Goal: Task Accomplishment & Management: Manage account settings

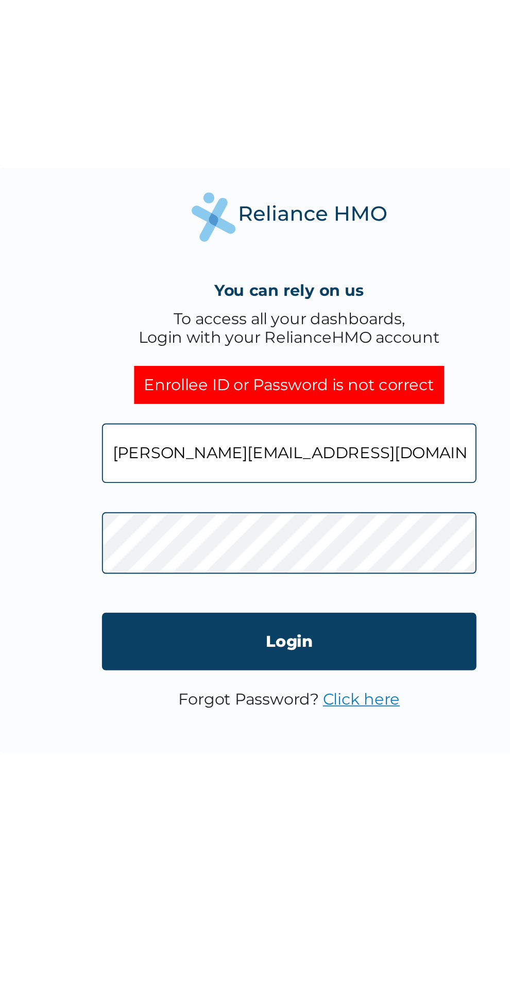
click at [338, 493] on input "maji.abdulrahman@fastcredit-ng.com" at bounding box center [255, 489] width 198 height 31
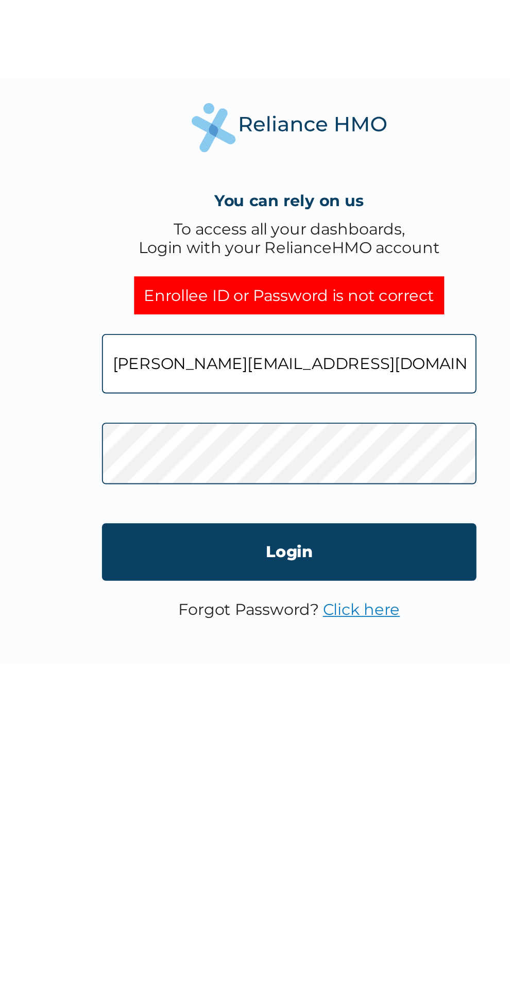
click at [190, 592] on input "Login" at bounding box center [255, 589] width 198 height 30
click at [331, 585] on input "Login" at bounding box center [255, 589] width 198 height 30
click at [302, 625] on p "Forgot Password? Click here" at bounding box center [255, 620] width 117 height 10
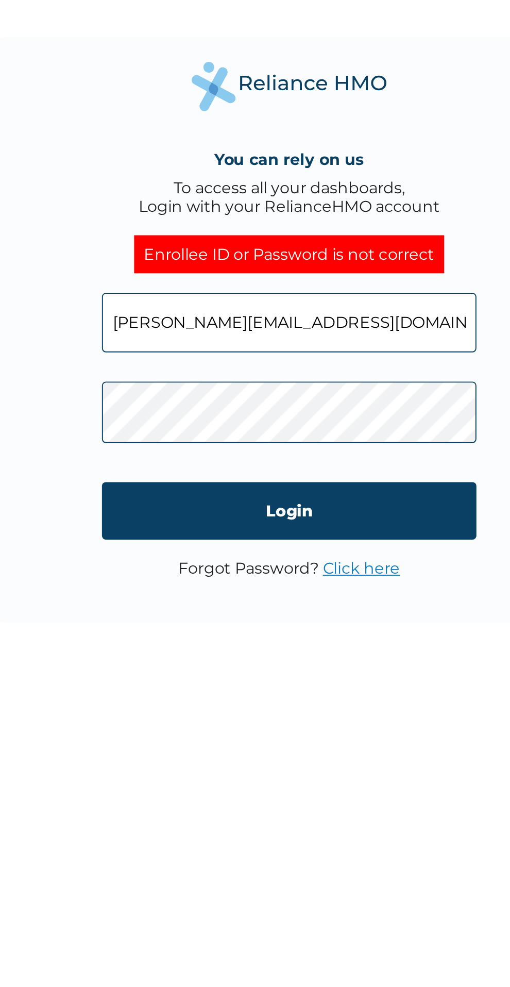
click at [298, 622] on link "Click here" at bounding box center [293, 620] width 41 height 10
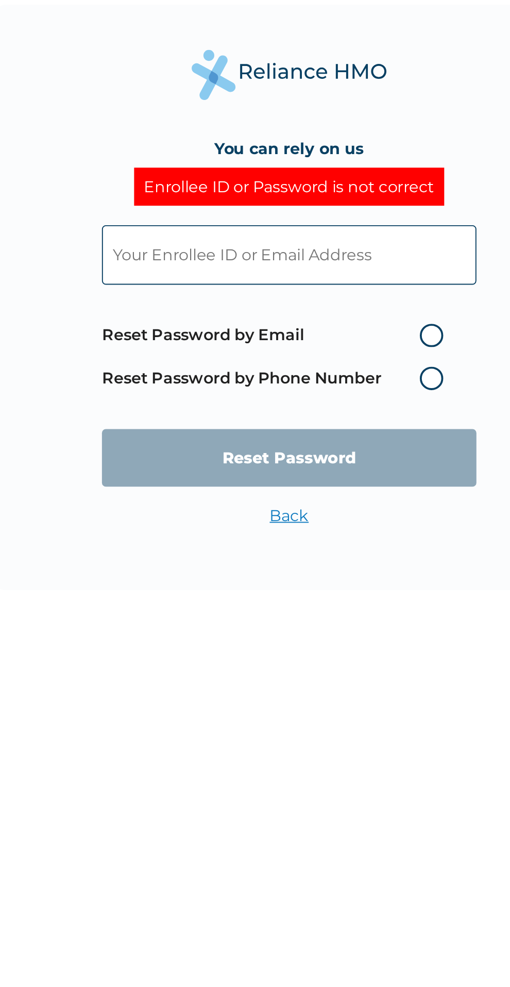
click at [326, 542] on label "Reset Password by Phone Number" at bounding box center [249, 536] width 186 height 12
click at [333, 539] on label "Reset Password by Phone Number" at bounding box center [249, 536] width 186 height 12
click at [332, 539] on label "Reset Password by Phone Number" at bounding box center [249, 536] width 186 height 12
click at [329, 537] on label "Reset Password by Phone Number" at bounding box center [249, 536] width 186 height 12
click at [329, 536] on label "Reset Password by Phone Number" at bounding box center [249, 536] width 186 height 12
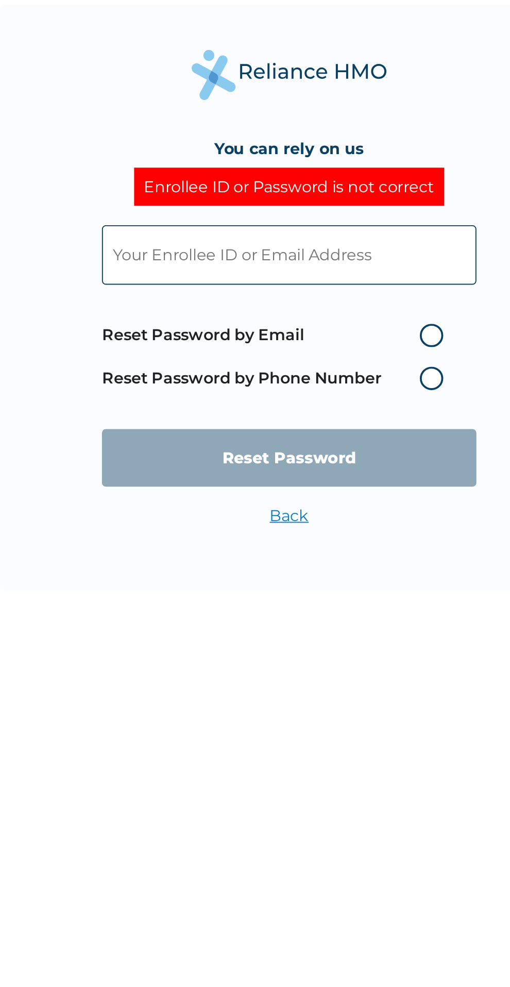
click at [318, 535] on label "Reset Password by Phone Number" at bounding box center [249, 536] width 186 height 12
click at [329, 468] on input "text" at bounding box center [255, 471] width 198 height 31
click at [334, 535] on label "Reset Password by Phone Number" at bounding box center [249, 536] width 186 height 12
click at [341, 535] on label "Reset Password by Phone Number" at bounding box center [249, 536] width 186 height 12
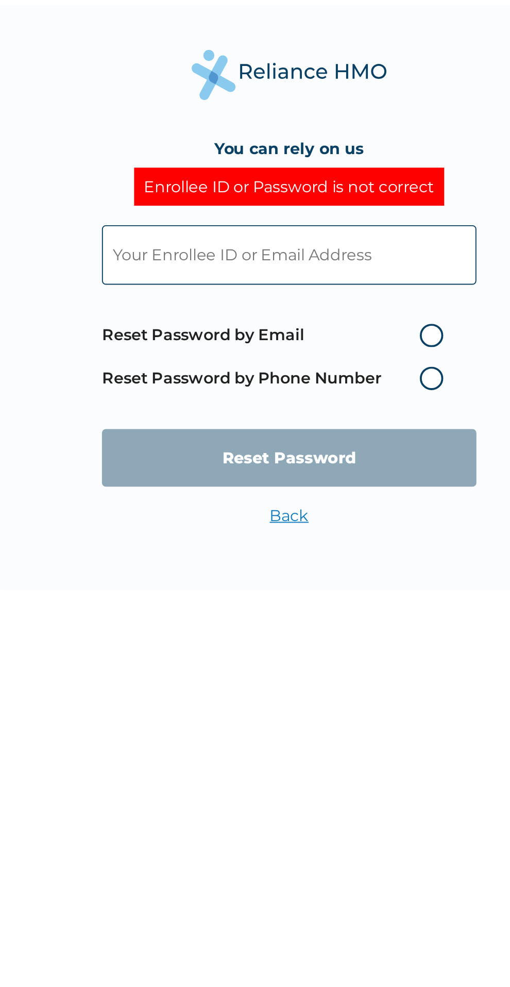
click at [335, 516] on label "Reset Password by Email" at bounding box center [249, 514] width 186 height 12
click at [326, 516] on input "Reset Password by Email" at bounding box center [318, 514] width 16 height 16
radio input "true"
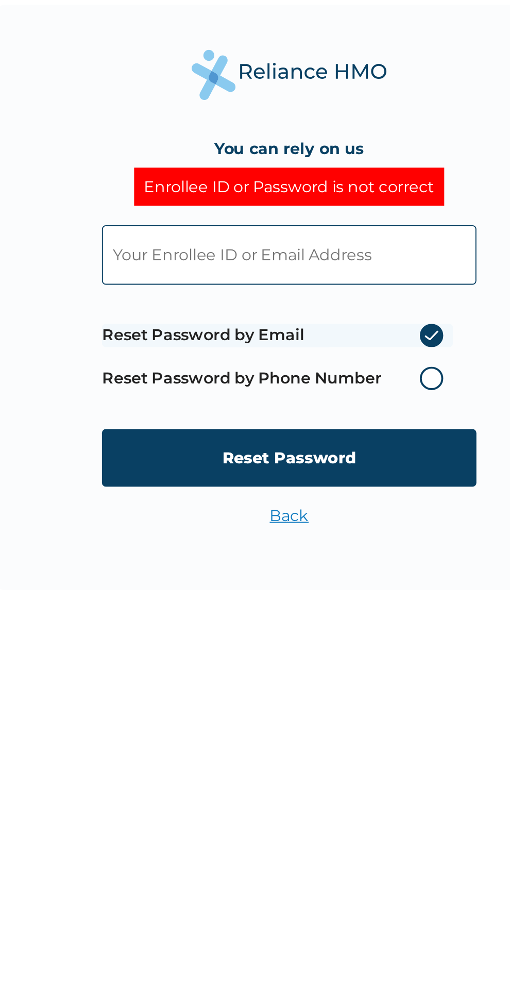
click at [330, 513] on label "Reset Password by Email" at bounding box center [249, 514] width 186 height 12
click at [326, 513] on input "Reset Password by Email" at bounding box center [318, 514] width 16 height 16
click at [263, 513] on label "Reset Password by Email" at bounding box center [249, 514] width 186 height 12
click at [310, 513] on input "Reset Password by Email" at bounding box center [318, 514] width 16 height 16
click at [257, 528] on span "Reset Password by Email Reset Password by Phone Number" at bounding box center [249, 525] width 186 height 45
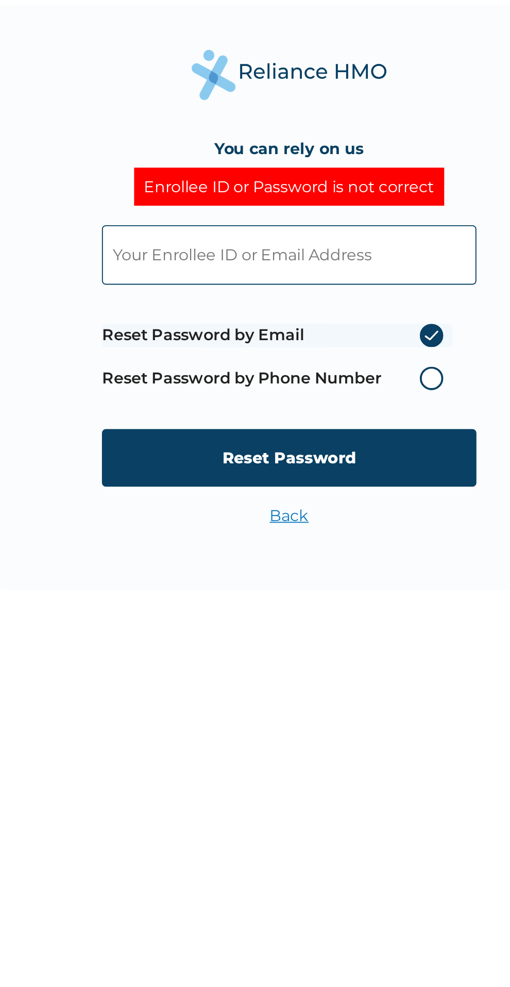
click at [230, 538] on label "Reset Password by Phone Number" at bounding box center [249, 536] width 186 height 12
click at [336, 535] on label "Reset Password by Phone Number" at bounding box center [249, 536] width 186 height 12
click at [326, 535] on label "Reset Password by Phone Number" at bounding box center [249, 536] width 186 height 12
click at [335, 536] on label "Reset Password by Phone Number" at bounding box center [249, 536] width 186 height 12
click at [334, 532] on label "Reset Password by Phone Number" at bounding box center [249, 536] width 186 height 12
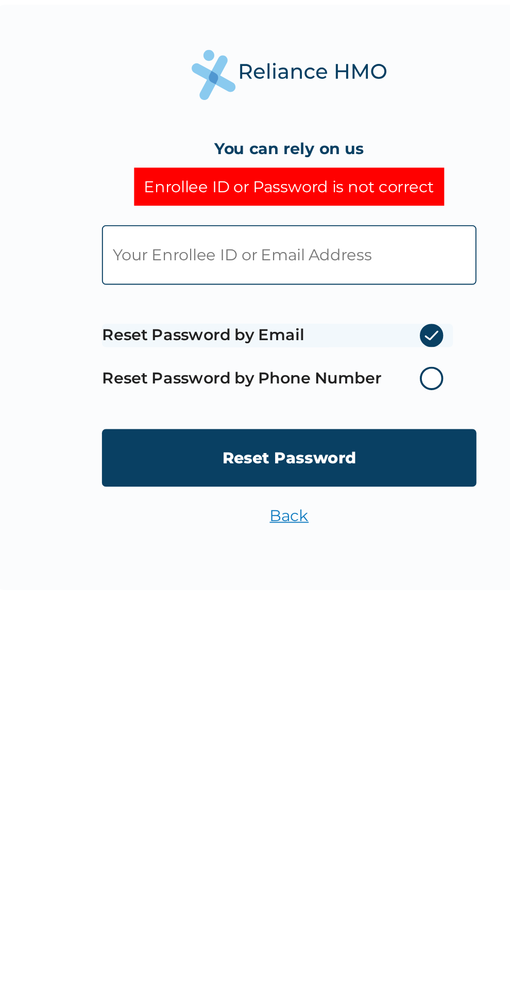
click at [332, 529] on span "Reset Password by Email Reset Password by Phone Number" at bounding box center [249, 525] width 186 height 45
click at [326, 507] on span "Reset Password by Email Reset Password by Phone Number" at bounding box center [249, 525] width 186 height 45
click at [277, 516] on label "Reset Password by Email" at bounding box center [249, 514] width 186 height 12
click at [310, 516] on input "Reset Password by Email" at bounding box center [318, 514] width 16 height 16
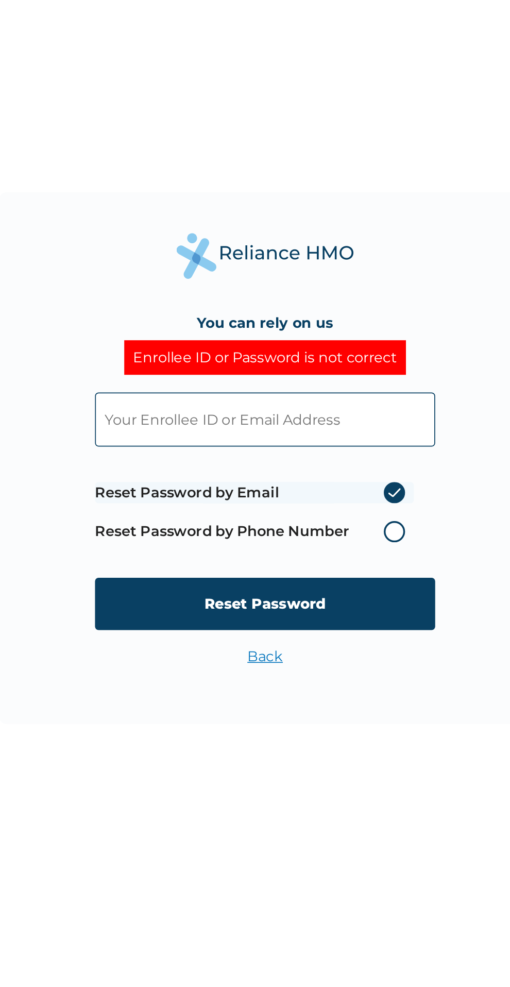
click at [325, 536] on label "Reset Password by Phone Number" at bounding box center [249, 536] width 186 height 12
click at [341, 537] on label "Reset Password by Phone Number" at bounding box center [249, 536] width 186 height 12
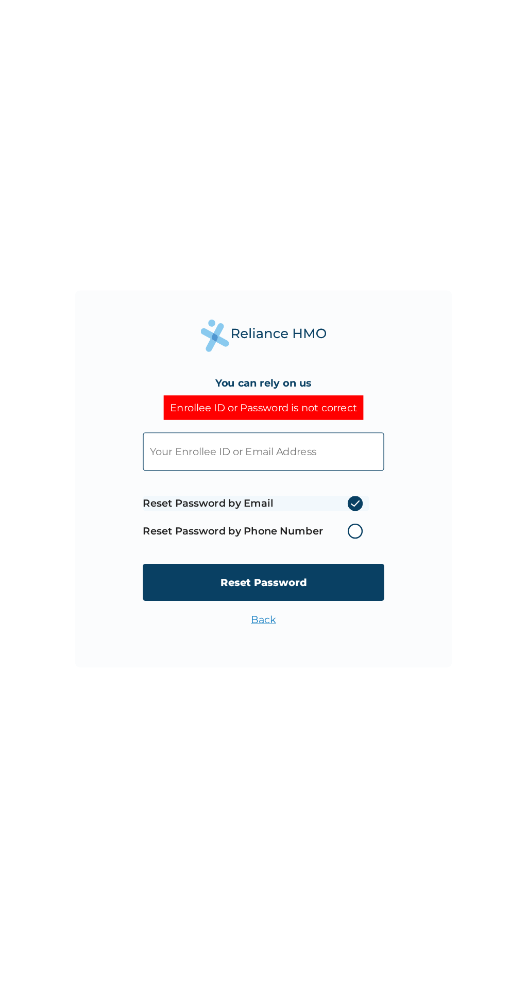
click at [329, 539] on label "Reset Password by Phone Number" at bounding box center [249, 536] width 186 height 12
click at [334, 527] on span "Reset Password by Email Reset Password by Phone Number" at bounding box center [249, 525] width 186 height 45
click at [317, 532] on label "Reset Password by Phone Number" at bounding box center [249, 536] width 186 height 12
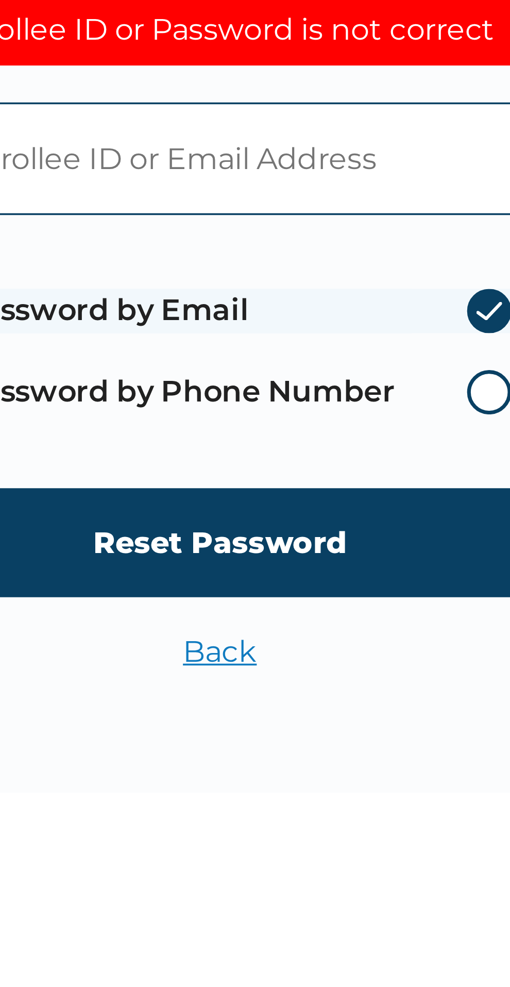
click at [328, 537] on label "Reset Password by Phone Number" at bounding box center [249, 536] width 186 height 12
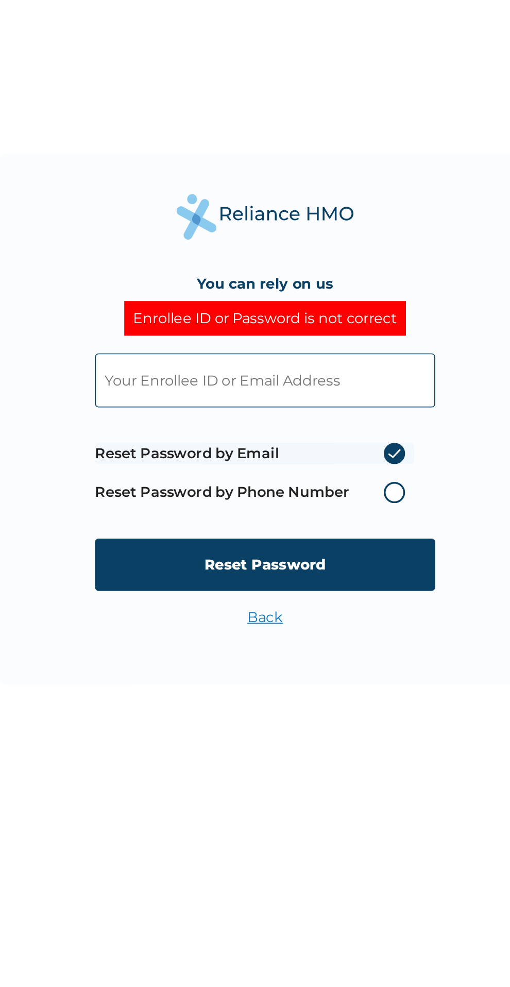
click at [205, 538] on label "Reset Password by Phone Number" at bounding box center [249, 536] width 186 height 12
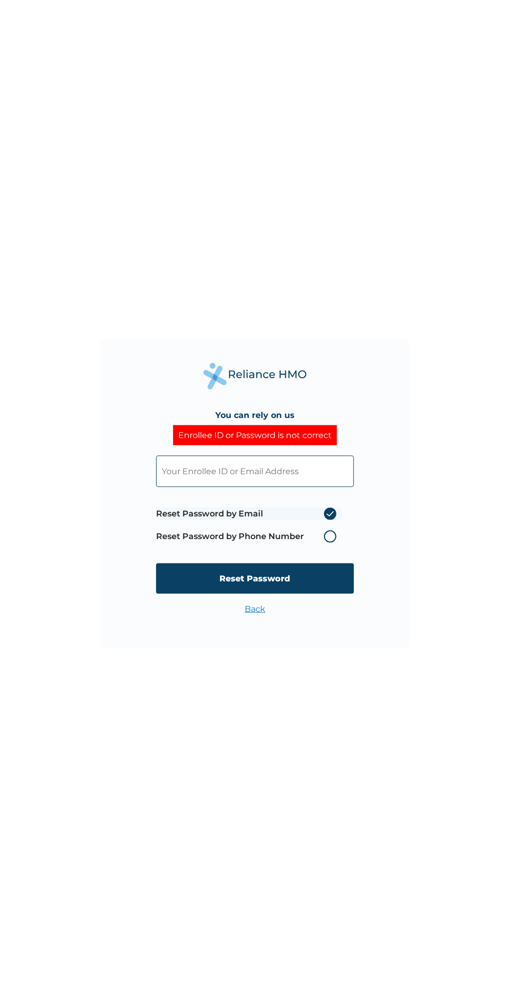
click at [243, 474] on input "text" at bounding box center [255, 471] width 198 height 31
click at [313, 511] on label "Reset Password by Email" at bounding box center [249, 514] width 186 height 12
click at [313, 511] on input "Reset Password by Email" at bounding box center [318, 514] width 16 height 16
click at [319, 534] on label "Reset Password by Phone Number" at bounding box center [249, 536] width 186 height 12
click at [328, 540] on label "Reset Password by Phone Number" at bounding box center [249, 536] width 186 height 12
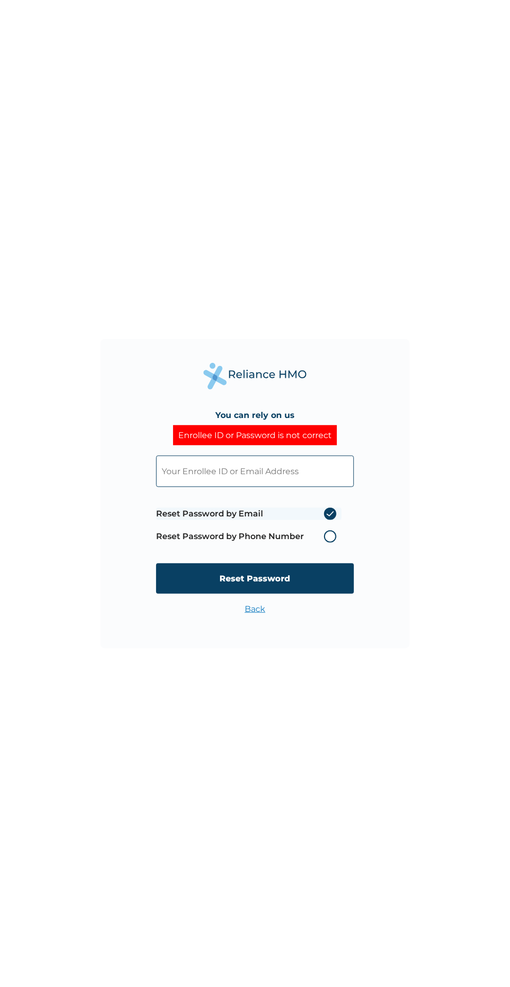
click at [308, 539] on label "Reset Password by Phone Number" at bounding box center [249, 536] width 186 height 12
click at [310, 537] on label "Reset Password by Phone Number" at bounding box center [249, 536] width 186 height 12
click at [237, 536] on label "Reset Password by Phone Number" at bounding box center [249, 536] width 186 height 12
click at [338, 526] on span "Reset Password by Email Reset Password by Phone Number" at bounding box center [249, 525] width 186 height 45
click at [295, 513] on label "Reset Password by Email" at bounding box center [249, 514] width 186 height 12
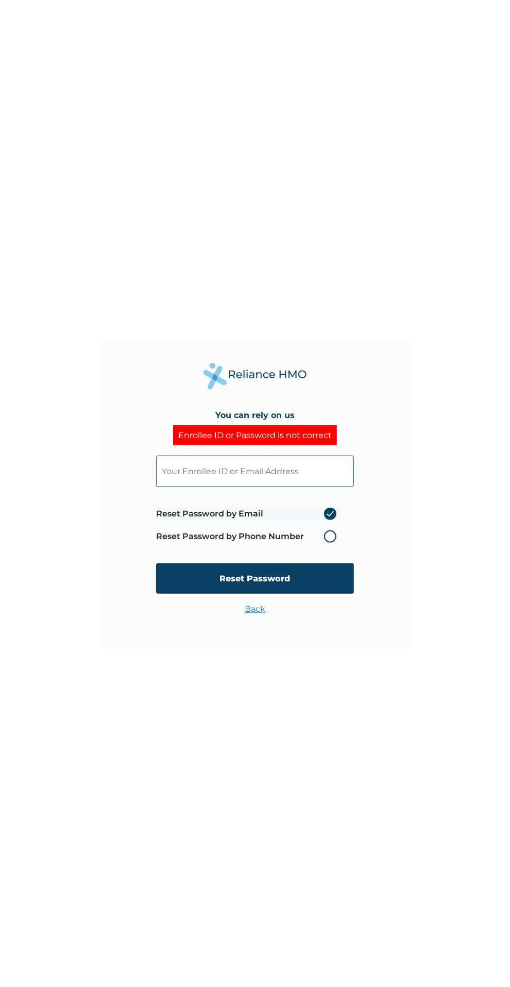
click at [310, 513] on input "Reset Password by Email" at bounding box center [318, 514] width 16 height 16
click at [253, 614] on link "Back" at bounding box center [255, 609] width 21 height 10
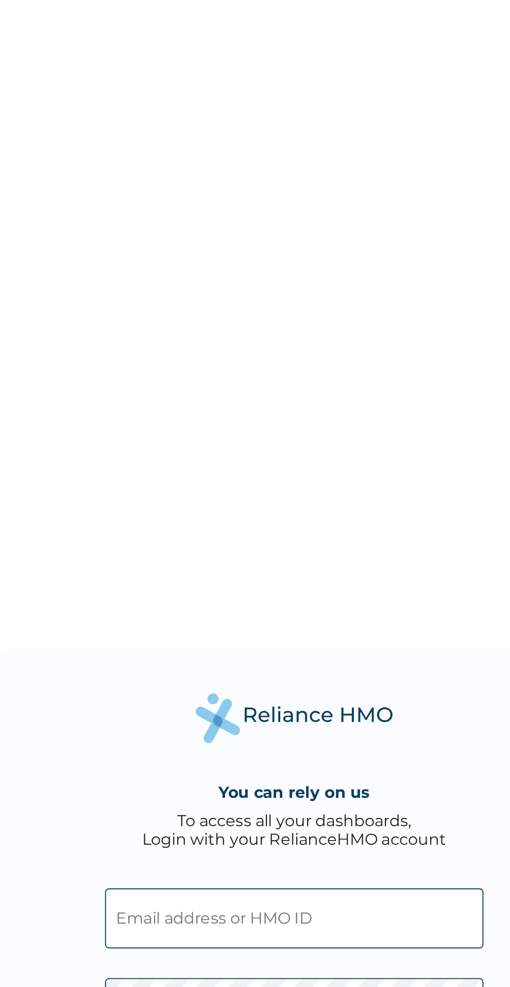
type input "[PERSON_NAME][EMAIL_ADDRESS][DOMAIN_NAME]"
click input "Login" at bounding box center [255, 579] width 198 height 30
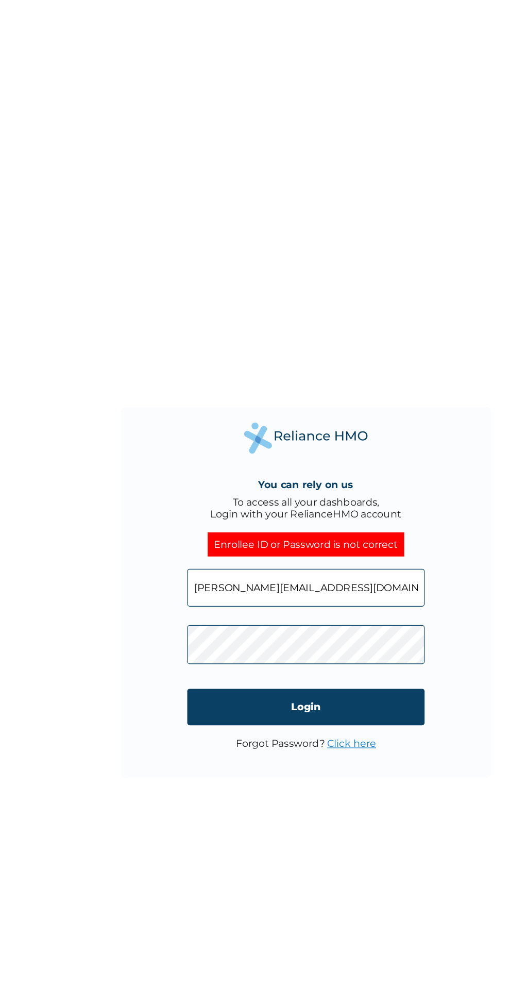
click at [304, 616] on link "Click here" at bounding box center [293, 620] width 41 height 10
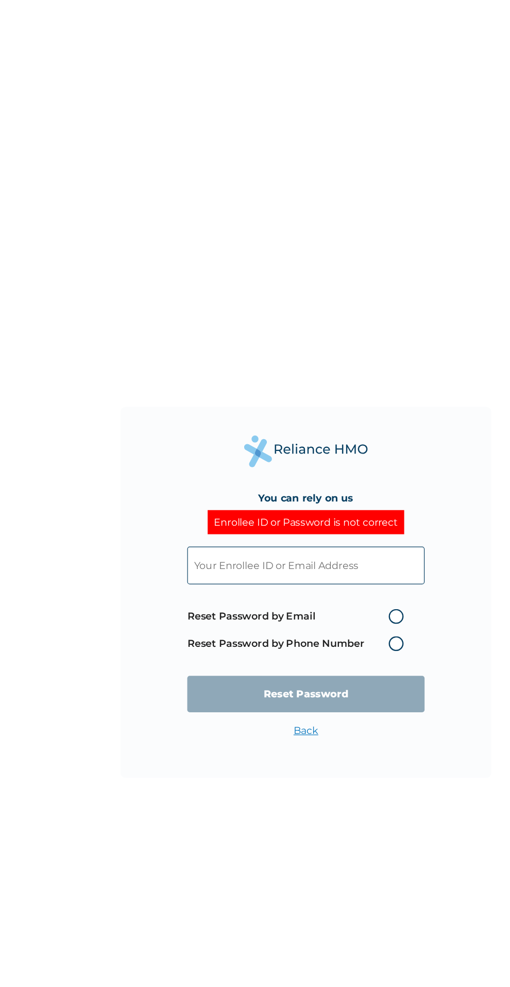
click at [271, 534] on label "Reset Password by Phone Number" at bounding box center [249, 536] width 186 height 12
click at [196, 533] on label "Reset Password by Phone Number" at bounding box center [249, 536] width 186 height 12
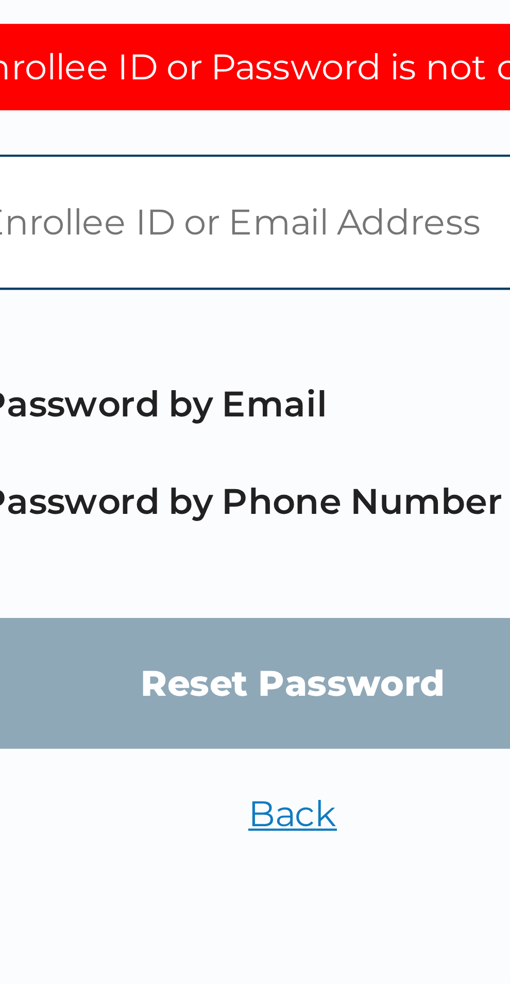
click at [231, 537] on label "Reset Password by Phone Number" at bounding box center [249, 536] width 186 height 12
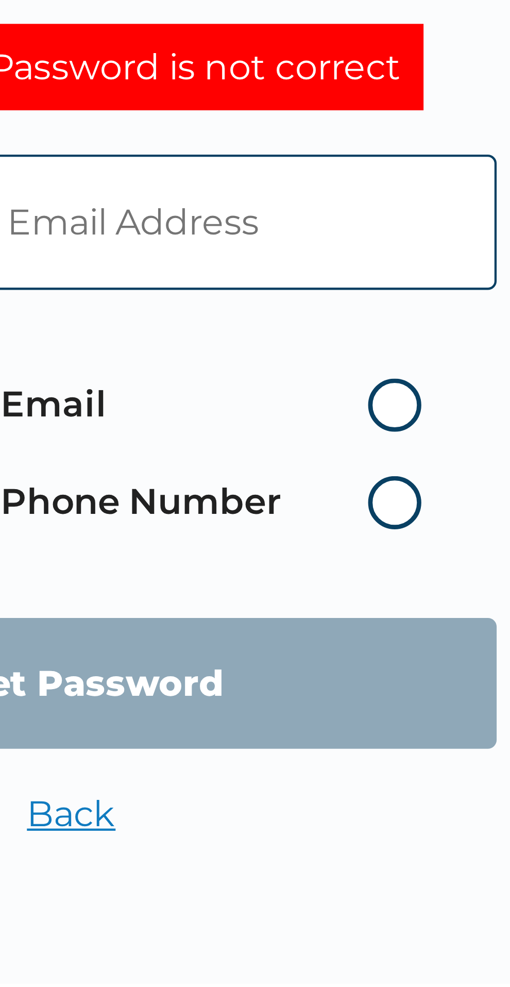
click at [330, 538] on label "Reset Password by Phone Number" at bounding box center [249, 536] width 186 height 12
click at [325, 533] on label "Reset Password by Phone Number" at bounding box center [249, 536] width 186 height 12
click at [288, 535] on label "Reset Password by Phone Number" at bounding box center [249, 536] width 186 height 12
click at [319, 539] on label "Reset Password by Phone Number" at bounding box center [249, 536] width 186 height 12
click at [319, 535] on label "Reset Password by Phone Number" at bounding box center [249, 536] width 186 height 12
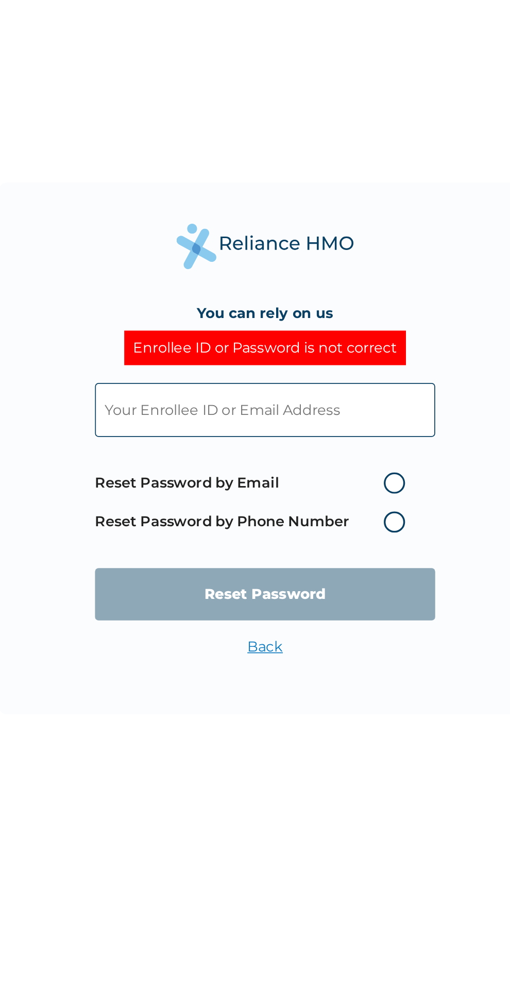
click at [283, 535] on label "Reset Password by Phone Number" at bounding box center [249, 536] width 186 height 12
click at [321, 539] on label "Reset Password by Phone Number" at bounding box center [249, 536] width 186 height 12
click at [325, 542] on label "Reset Password by Phone Number" at bounding box center [249, 536] width 186 height 12
click at [330, 536] on label "Reset Password by Phone Number" at bounding box center [249, 536] width 186 height 12
click at [325, 536] on label "Reset Password by Phone Number" at bounding box center [249, 536] width 186 height 12
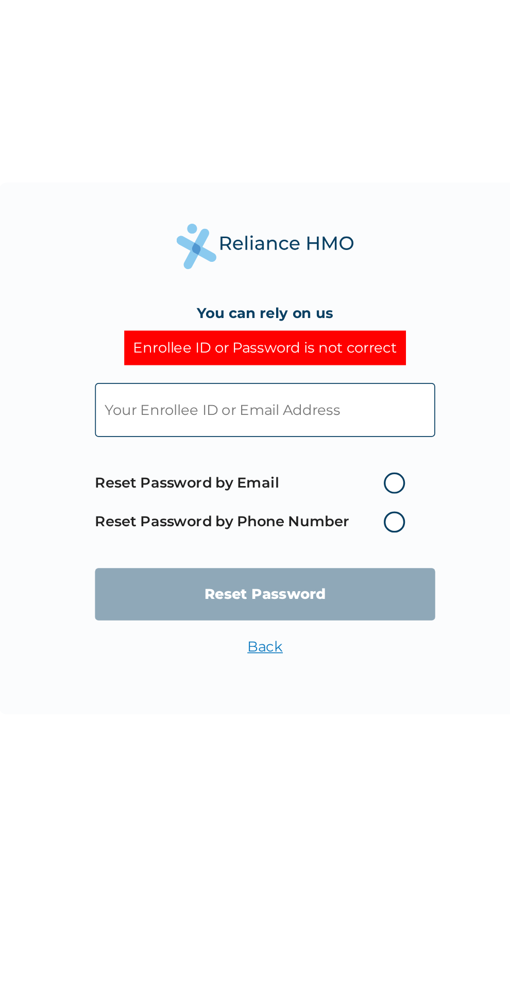
click at [192, 528] on span "Reset Password by Email Reset Password by Phone Number" at bounding box center [249, 525] width 186 height 45
click at [321, 538] on label "Reset Password by Phone Number" at bounding box center [249, 536] width 186 height 12
click at [322, 538] on label "Reset Password by Phone Number" at bounding box center [249, 536] width 186 height 12
click at [315, 517] on label "Reset Password by Email" at bounding box center [249, 514] width 186 height 12
click at [315, 517] on input "Reset Password by Email" at bounding box center [318, 514] width 16 height 16
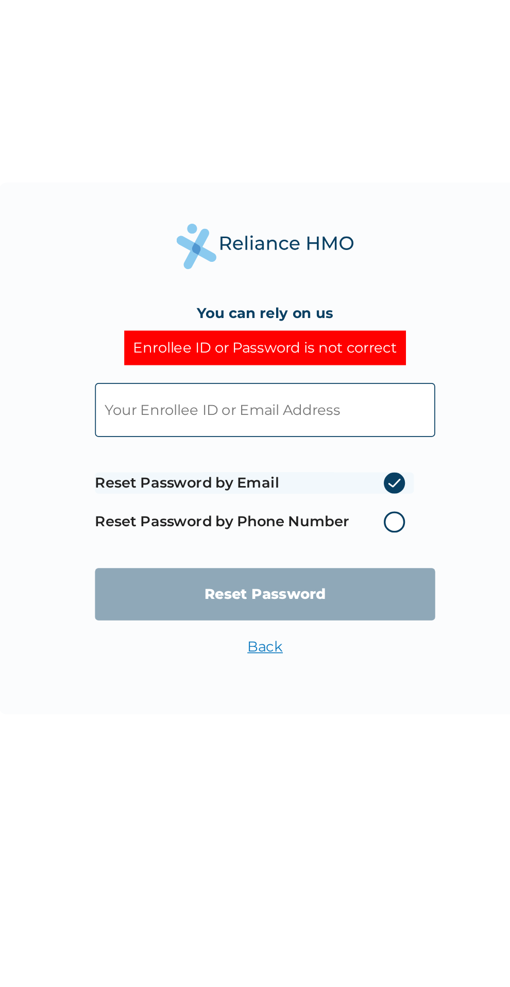
radio input "true"
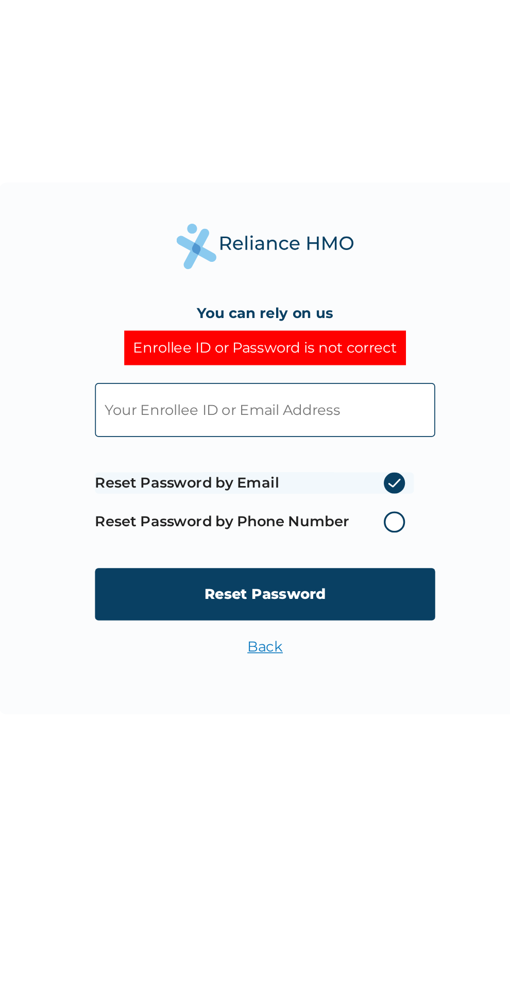
click at [325, 525] on span "Reset Password by Email Reset Password by Phone Number" at bounding box center [249, 525] width 186 height 45
click at [325, 537] on label "Reset Password by Phone Number" at bounding box center [249, 536] width 186 height 12
click at [197, 537] on label "Reset Password by Phone Number" at bounding box center [249, 536] width 186 height 12
click at [314, 540] on label "Reset Password by Phone Number" at bounding box center [249, 536] width 186 height 12
click at [332, 538] on label "Reset Password by Phone Number" at bounding box center [249, 536] width 186 height 12
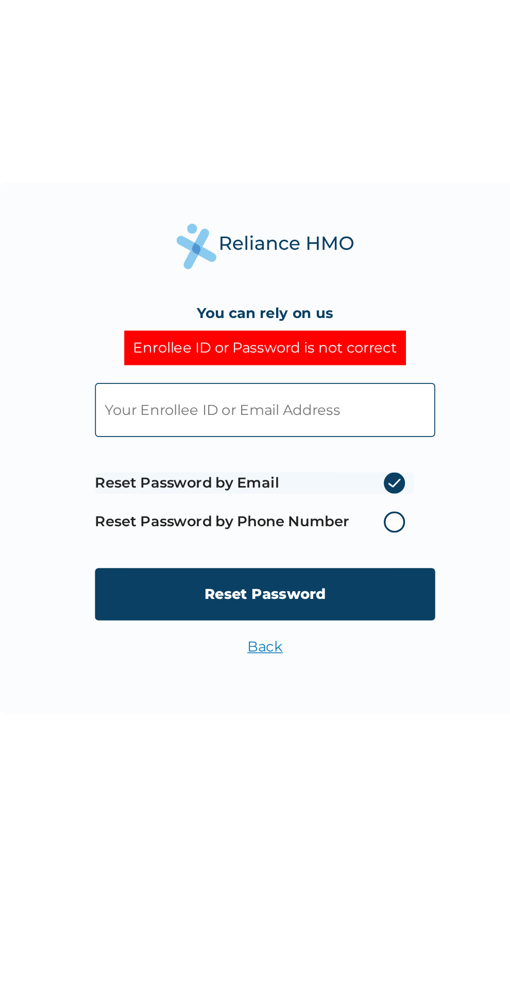
click at [337, 531] on label "Reset Password by Phone Number" at bounding box center [249, 536] width 186 height 12
click at [322, 517] on label "Reset Password by Email" at bounding box center [249, 514] width 186 height 12
click at [322, 517] on input "Reset Password by Email" at bounding box center [318, 514] width 16 height 16
click at [323, 537] on label "Reset Password by Phone Number" at bounding box center [249, 536] width 186 height 12
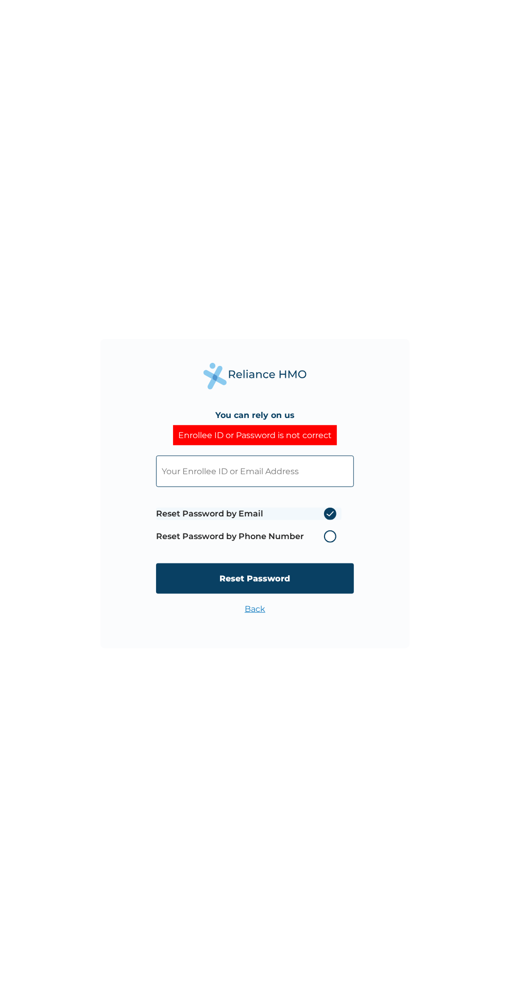
click at [306, 536] on label "Reset Password by Phone Number" at bounding box center [249, 536] width 186 height 12
click at [331, 536] on label "Reset Password by Phone Number" at bounding box center [249, 536] width 186 height 12
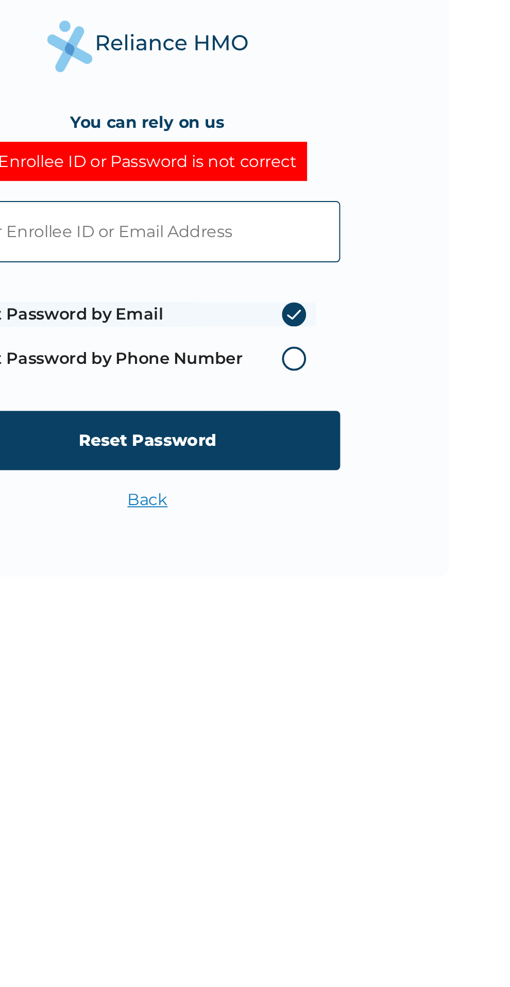
click at [331, 541] on label "Reset Password by Phone Number" at bounding box center [249, 536] width 186 height 12
click at [322, 543] on span "Reset Password by Email Reset Password by Phone Number" at bounding box center [249, 525] width 186 height 45
click at [318, 547] on span "Reset Password by Email Reset Password by Phone Number" at bounding box center [249, 525] width 186 height 45
click at [330, 536] on label "Reset Password by Phone Number" at bounding box center [249, 536] width 186 height 12
click at [331, 539] on label "Reset Password by Phone Number" at bounding box center [249, 536] width 186 height 12
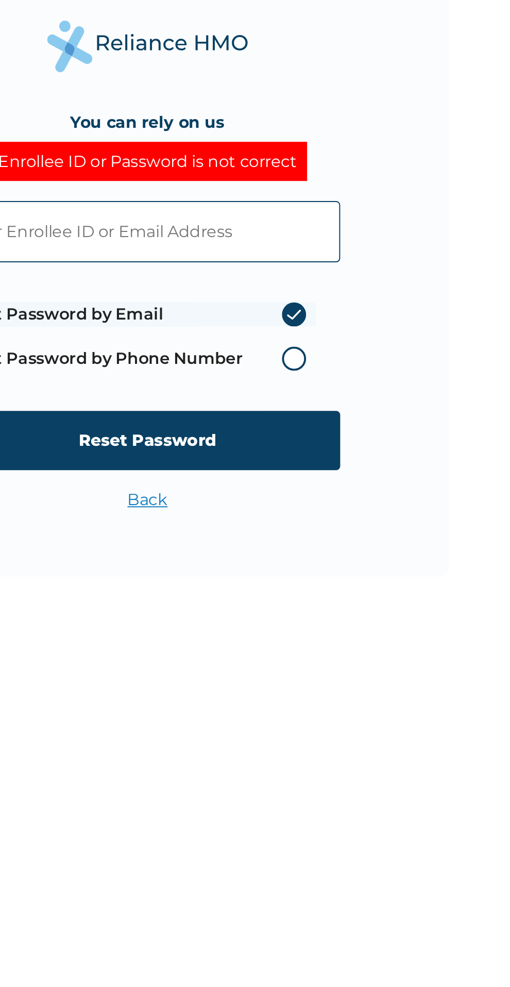
click at [313, 538] on label "Reset Password by Phone Number" at bounding box center [249, 536] width 186 height 12
click at [299, 539] on label "Reset Password by Phone Number" at bounding box center [249, 536] width 186 height 12
click at [327, 540] on label "Reset Password by Phone Number" at bounding box center [249, 536] width 186 height 12
click at [337, 537] on label "Reset Password by Phone Number" at bounding box center [249, 536] width 186 height 12
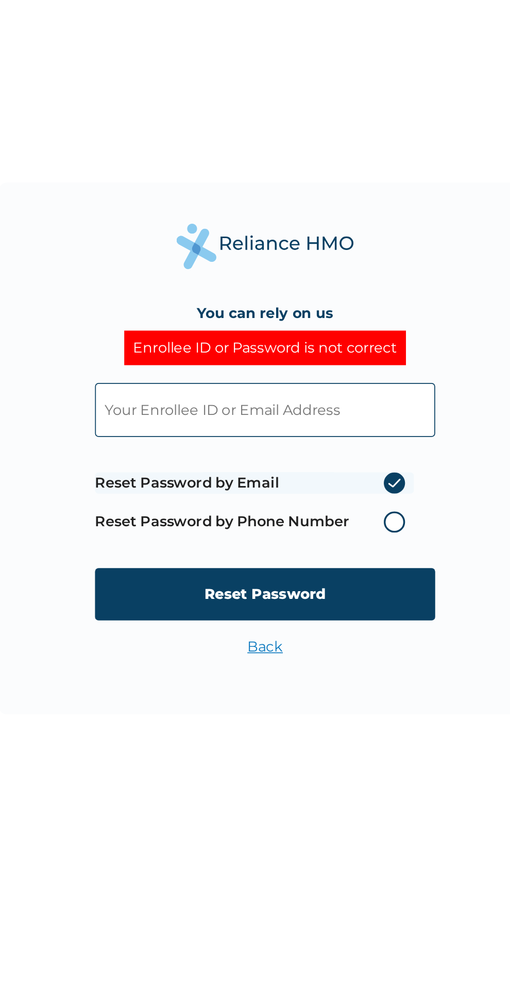
click at [326, 537] on label "Reset Password by Phone Number" at bounding box center [249, 536] width 186 height 12
click at [276, 540] on label "Reset Password by Phone Number" at bounding box center [249, 536] width 186 height 12
click at [331, 538] on label "Reset Password by Phone Number" at bounding box center [249, 536] width 186 height 12
click at [332, 537] on label "Reset Password by Phone Number" at bounding box center [249, 536] width 186 height 12
click at [325, 536] on label "Reset Password by Phone Number" at bounding box center [249, 536] width 186 height 12
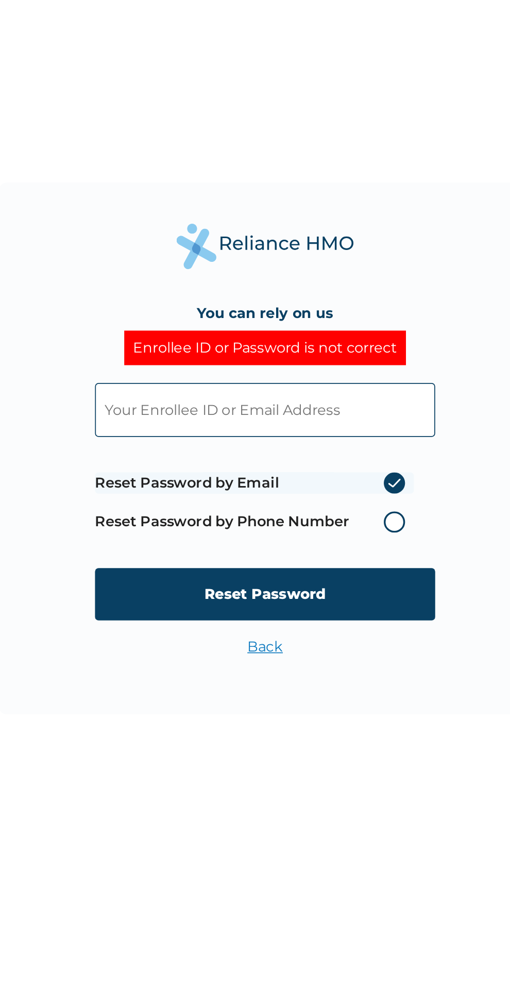
click at [333, 539] on label "Reset Password by Phone Number" at bounding box center [249, 536] width 186 height 12
click at [303, 540] on label "Reset Password by Phone Number" at bounding box center [249, 536] width 186 height 12
click at [312, 542] on label "Reset Password by Phone Number" at bounding box center [249, 536] width 186 height 12
click at [330, 538] on label "Reset Password by Phone Number" at bounding box center [249, 536] width 186 height 12
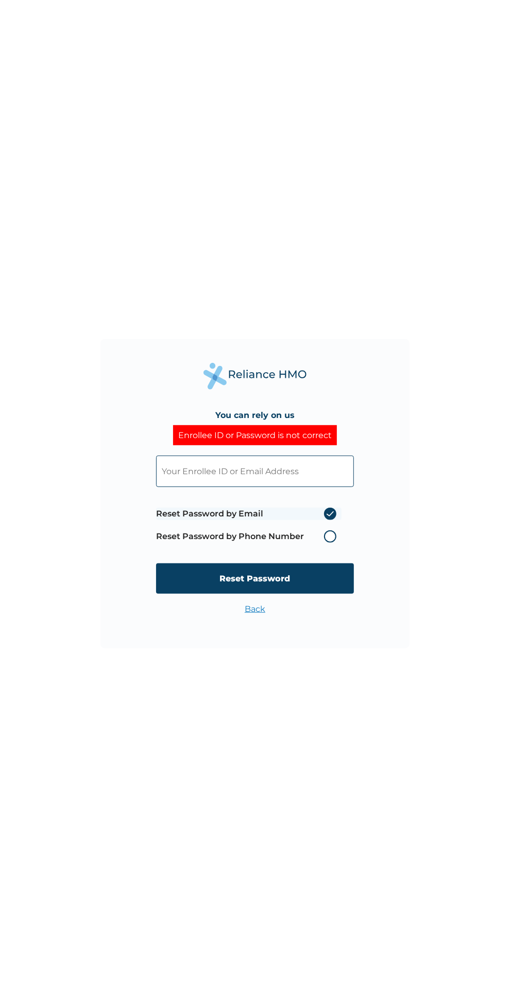
click at [322, 532] on label "Reset Password by Phone Number" at bounding box center [249, 536] width 186 height 12
click at [334, 531] on label "Reset Password by Phone Number" at bounding box center [249, 536] width 186 height 12
click at [343, 544] on span "Reset Password by Email Reset Password by Phone Number" at bounding box center [255, 525] width 198 height 45
click at [336, 532] on label "Reset Password by Phone Number" at bounding box center [249, 536] width 186 height 12
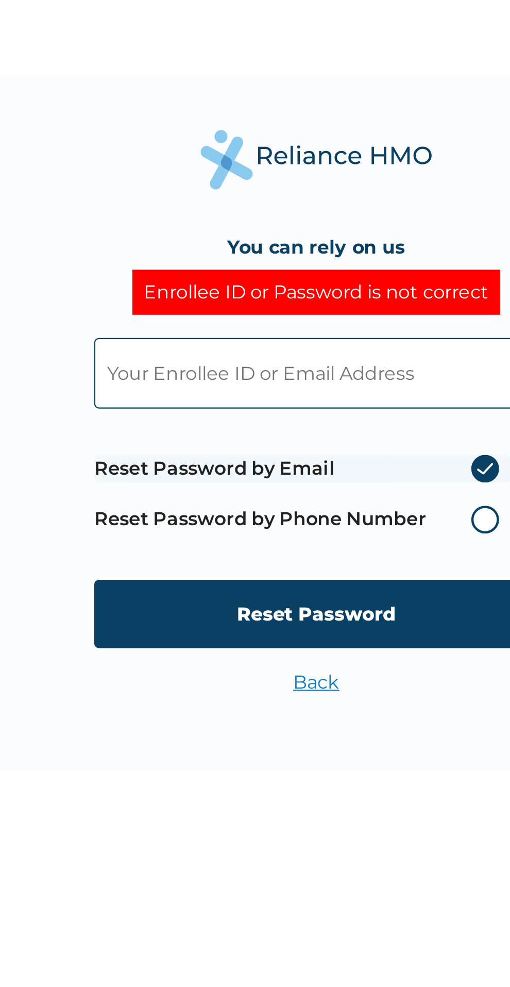
click at [258, 608] on link "Back" at bounding box center [255, 609] width 21 height 10
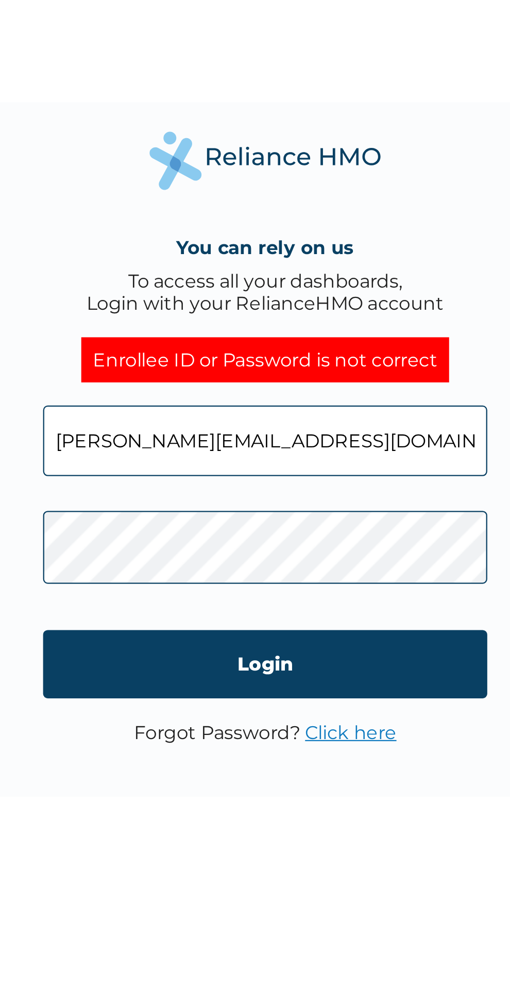
click at [330, 493] on input "maji.abdulrahman@fastcredit-ng.com" at bounding box center [255, 489] width 198 height 31
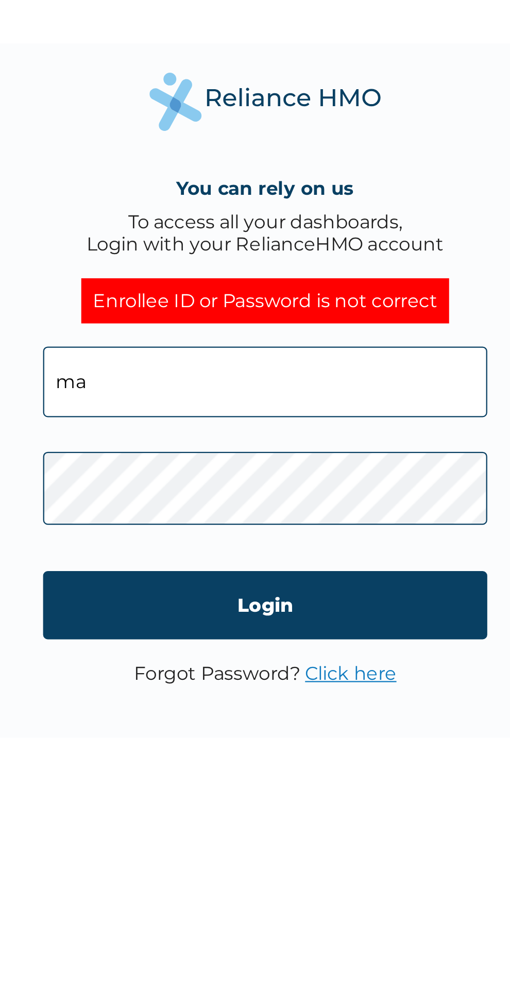
type input "m"
type input "Q"
type input "FCL/10344/A"
click at [301, 587] on input "Login" at bounding box center [255, 589] width 198 height 30
click at [303, 586] on input "Login" at bounding box center [255, 589] width 198 height 30
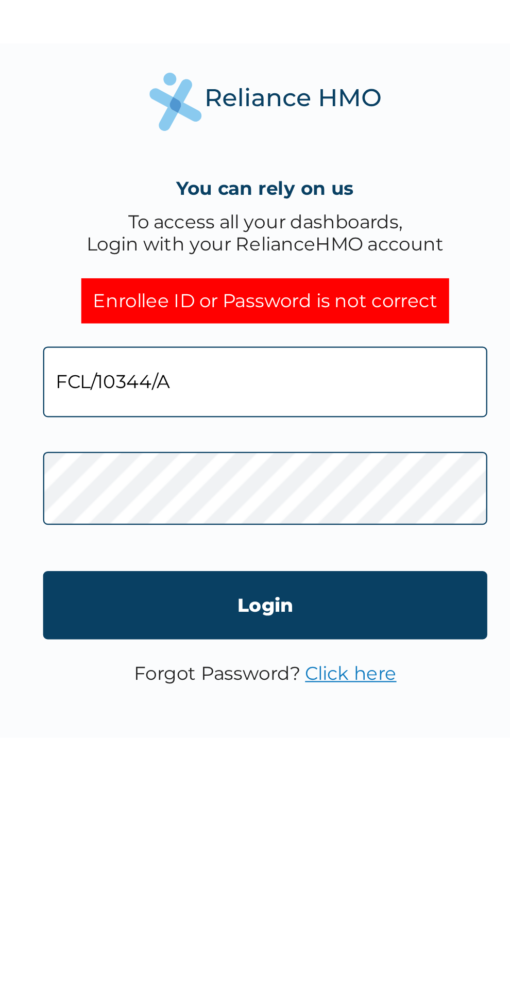
click at [295, 591] on input "Login" at bounding box center [255, 589] width 198 height 30
click at [261, 491] on input "FCL/10344/A" at bounding box center [255, 489] width 198 height 31
type input "maji.abdulrahman@fastcredit-ng.com"
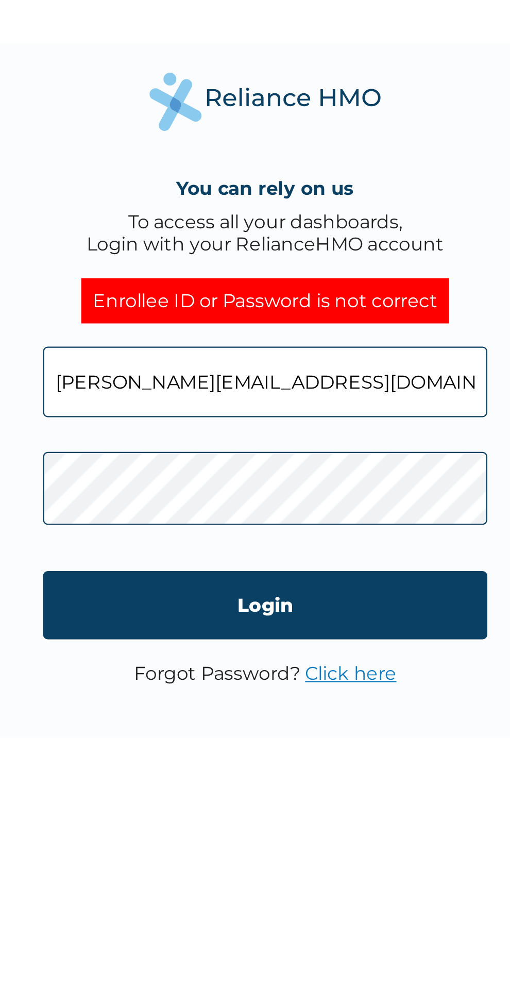
click at [292, 586] on input "Login" at bounding box center [255, 589] width 198 height 30
click at [291, 618] on link "Click here" at bounding box center [293, 620] width 41 height 10
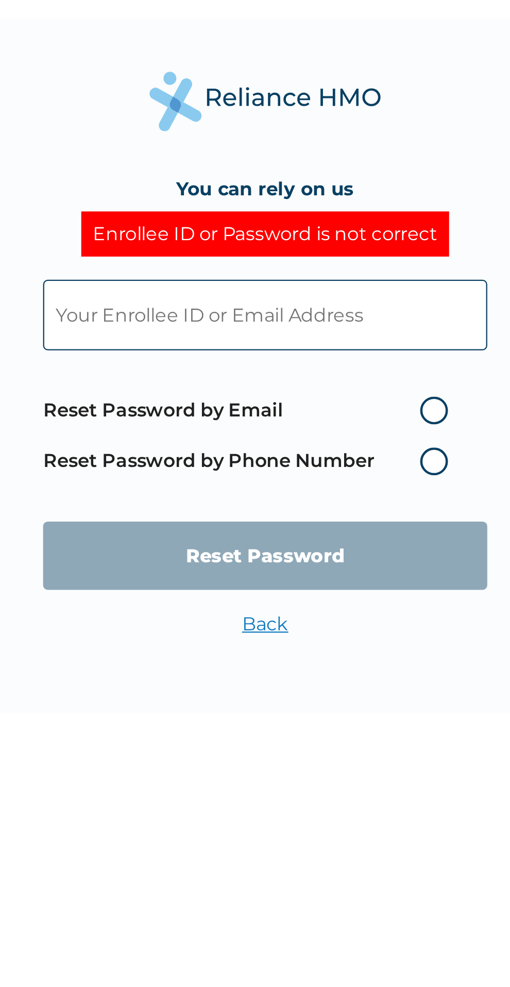
click at [274, 537] on label "Reset Password by Phone Number" at bounding box center [249, 536] width 186 height 12
click at [189, 540] on label "Reset Password by Phone Number" at bounding box center [249, 536] width 186 height 12
click at [326, 539] on label "Reset Password by Phone Number" at bounding box center [249, 536] width 186 height 12
click at [331, 540] on label "Reset Password by Phone Number" at bounding box center [249, 536] width 186 height 12
click at [324, 539] on label "Reset Password by Phone Number" at bounding box center [249, 536] width 186 height 12
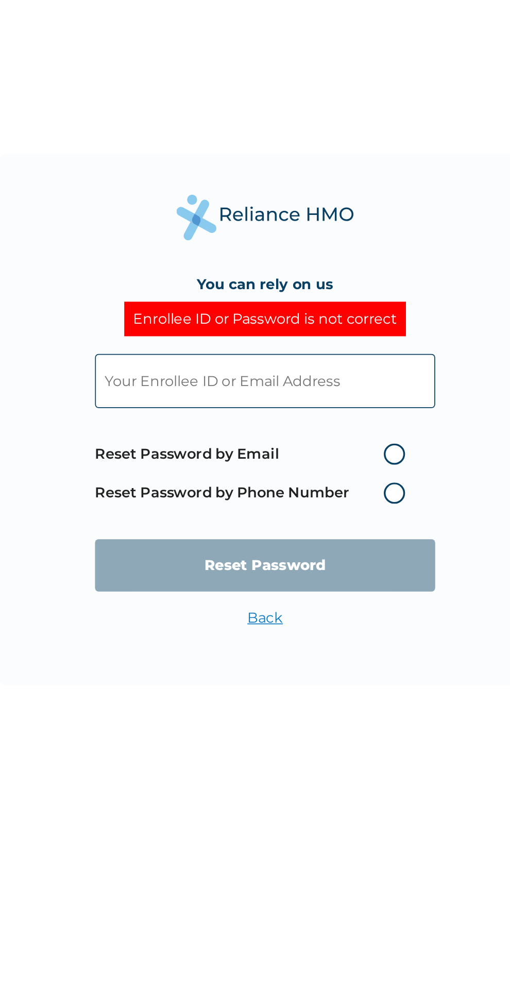
click at [311, 517] on label "Reset Password by Email" at bounding box center [249, 514] width 186 height 12
click at [311, 517] on input "Reset Password by Email" at bounding box center [318, 514] width 16 height 16
radio input "true"
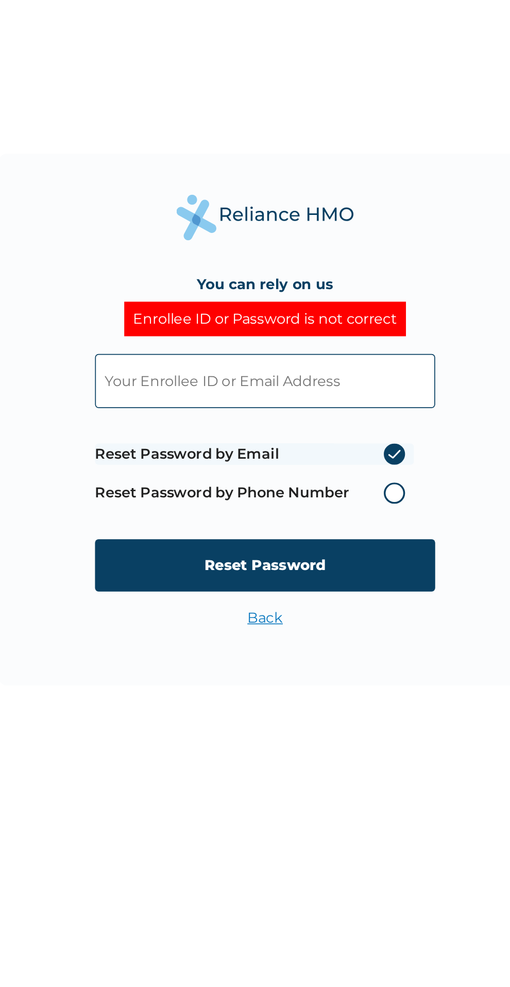
click at [301, 539] on label "Reset Password by Phone Number" at bounding box center [249, 536] width 186 height 12
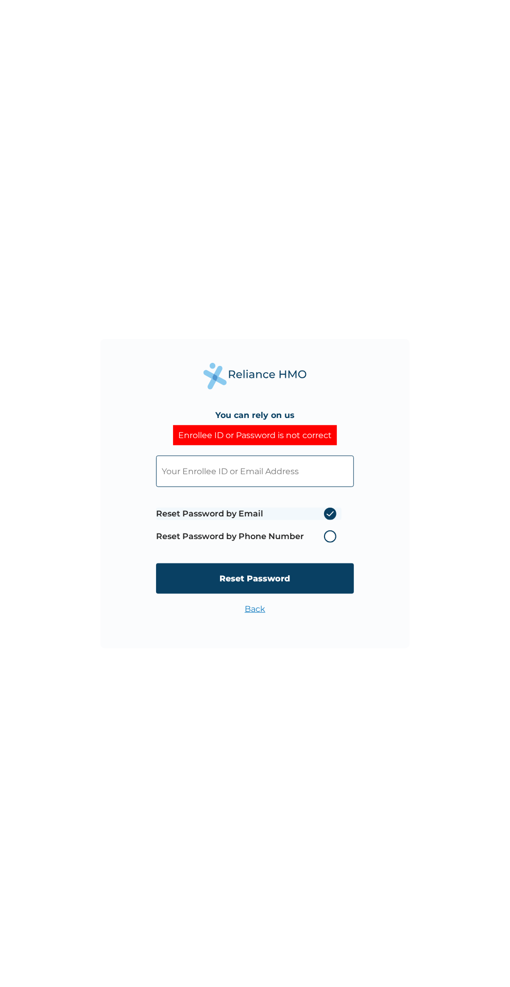
click at [412, 493] on div "You can rely on us Enrollee ID or Password is not correct Reset Password by Ema…" at bounding box center [255, 493] width 510 height 987
click at [331, 539] on label "Reset Password by Phone Number" at bounding box center [249, 536] width 186 height 12
click at [332, 534] on label "Reset Password by Phone Number" at bounding box center [249, 536] width 186 height 12
click at [327, 529] on span "Reset Password by Email Reset Password by Phone Number" at bounding box center [249, 525] width 186 height 45
click at [338, 535] on label "Reset Password by Phone Number" at bounding box center [249, 536] width 186 height 12
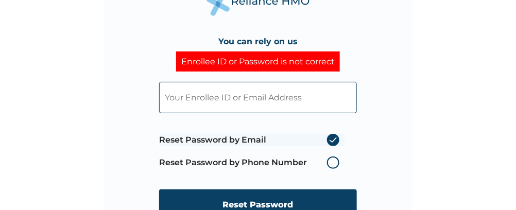
scroll to position [42, 0]
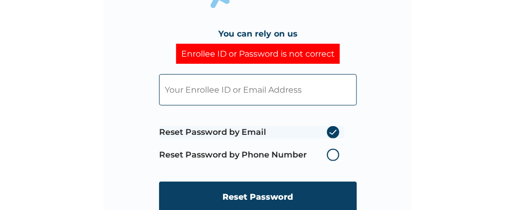
click at [332, 159] on label "Reset Password by Phone Number" at bounding box center [252, 155] width 186 height 12
click at [308, 151] on label "Reset Password by Phone Number" at bounding box center [252, 155] width 186 height 12
click at [298, 157] on label "Reset Password by Phone Number" at bounding box center [252, 155] width 186 height 12
click at [307, 159] on label "Reset Password by Phone Number" at bounding box center [252, 155] width 186 height 12
click at [292, 159] on label "Reset Password by Phone Number" at bounding box center [252, 155] width 186 height 12
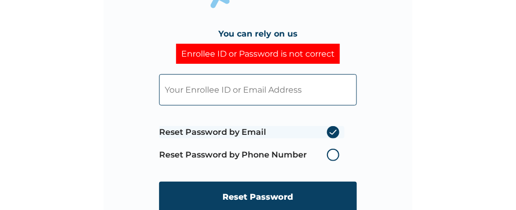
click at [221, 157] on label "Reset Password by Phone Number" at bounding box center [252, 155] width 186 height 12
click at [311, 199] on input "Reset Password" at bounding box center [258, 197] width 198 height 30
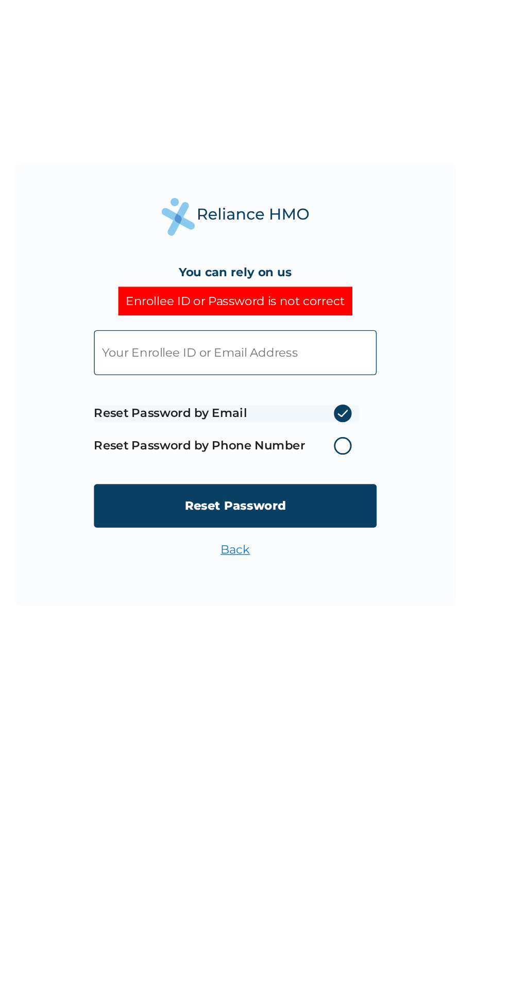
scroll to position [0, 0]
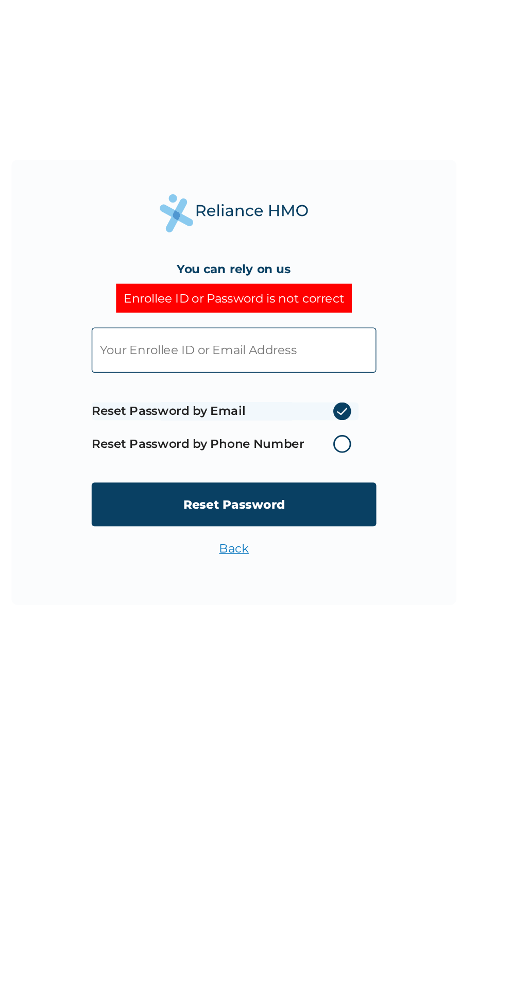
click at [316, 724] on div "You can rely on us Enrollee ID or Password is not correct Reset Password by Ema…" at bounding box center [255, 493] width 510 height 987
click at [299, 472] on input "text" at bounding box center [255, 471] width 198 height 31
type input "maji.abdulrahman@fastcredit-ng.com"
click at [322, 533] on label "Reset Password by Phone Number" at bounding box center [249, 536] width 186 height 12
click at [320, 537] on label "Reset Password by Phone Number" at bounding box center [249, 536] width 186 height 12
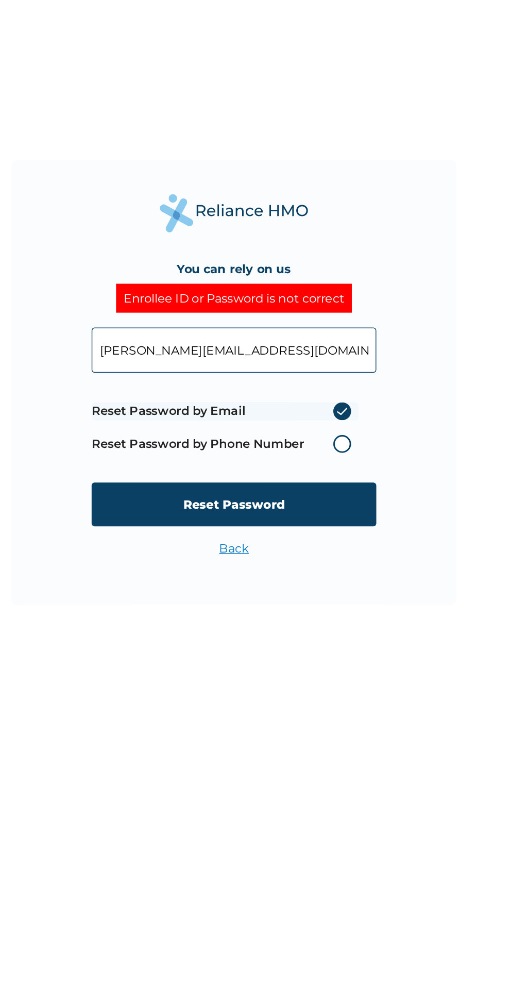
click at [301, 583] on input "Reset Password" at bounding box center [255, 578] width 198 height 30
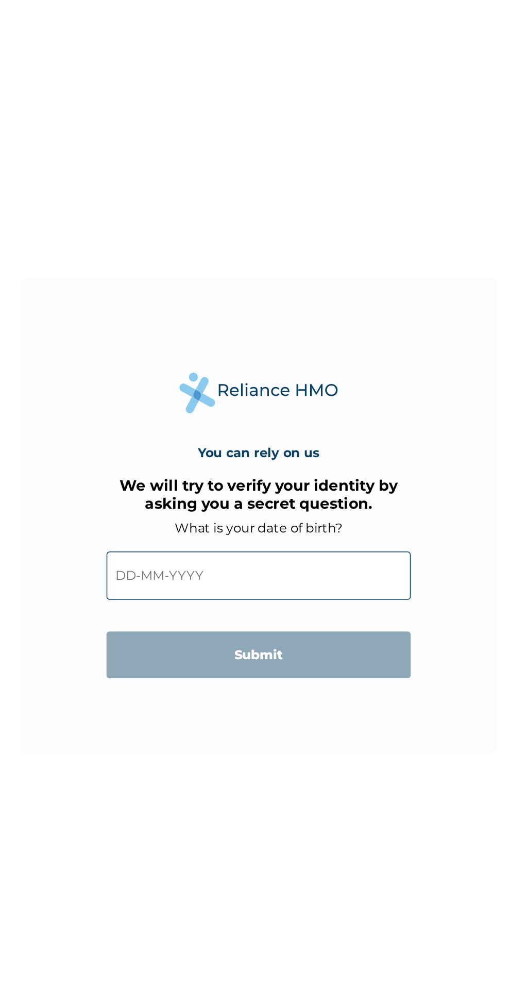
click at [301, 537] on input "text" at bounding box center [255, 532] width 198 height 31
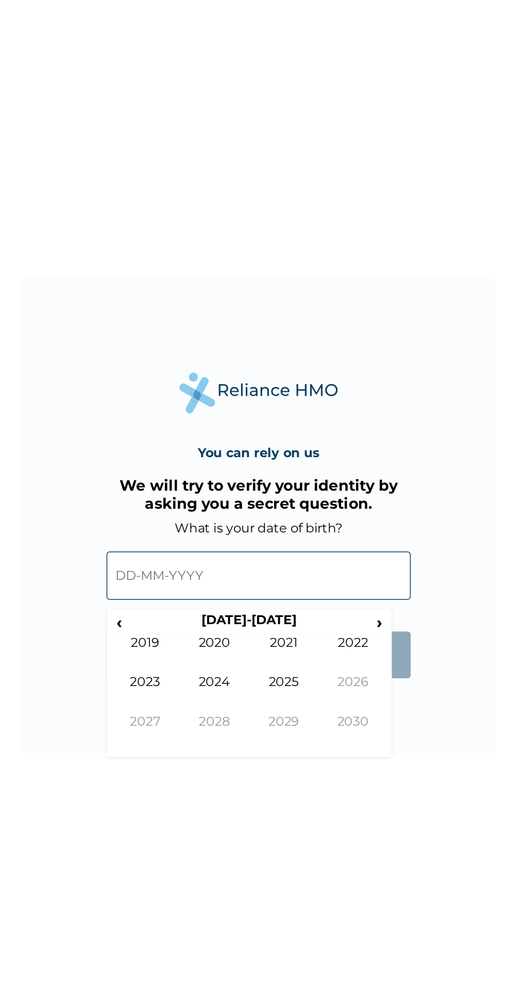
click at [164, 568] on span "‹" at bounding box center [164, 563] width 11 height 13
click at [166, 566] on span "‹" at bounding box center [164, 563] width 11 height 13
click at [164, 564] on span "‹" at bounding box center [164, 563] width 11 height 13
click at [231, 605] on td "1994" at bounding box center [226, 610] width 45 height 26
click at [321, 572] on td "Apr" at bounding box center [316, 584] width 45 height 26
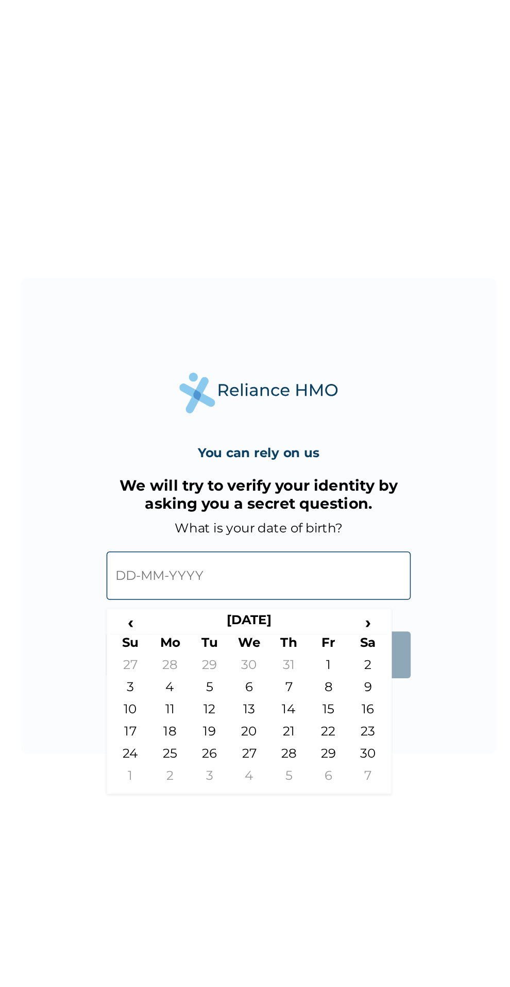
click at [202, 607] on td "4" at bounding box center [198, 607] width 26 height 14
type input "04-04-1994"
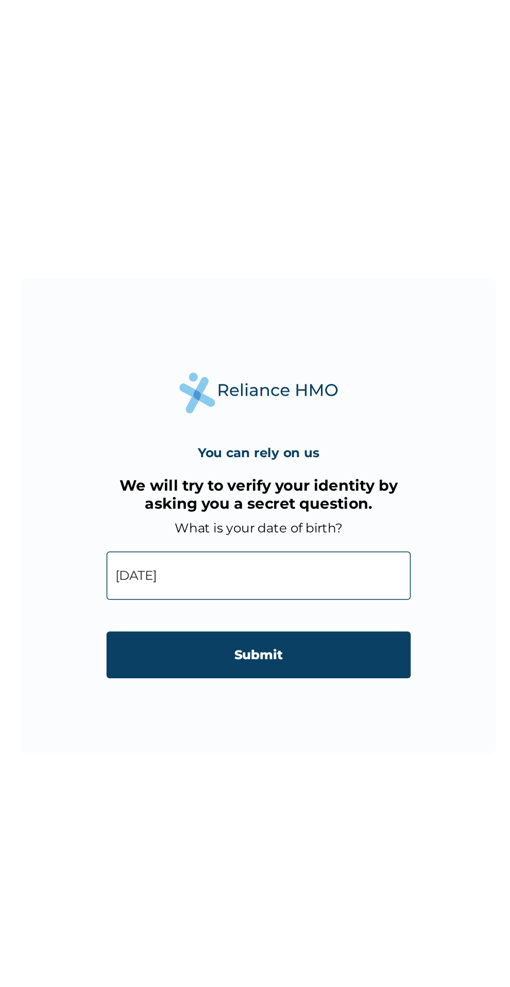
click at [295, 580] on input "Submit" at bounding box center [255, 584] width 198 height 30
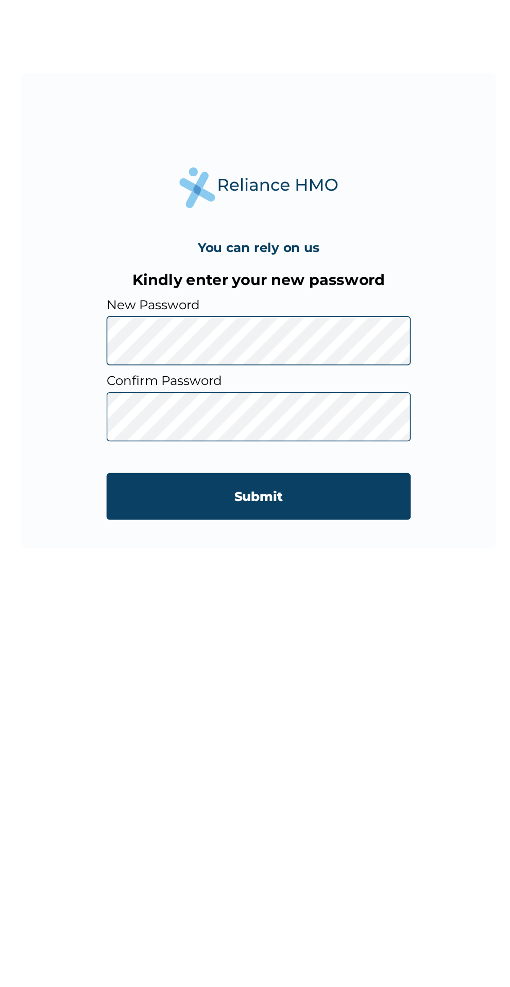
click at [304, 618] on input "Submit" at bounding box center [255, 614] width 198 height 30
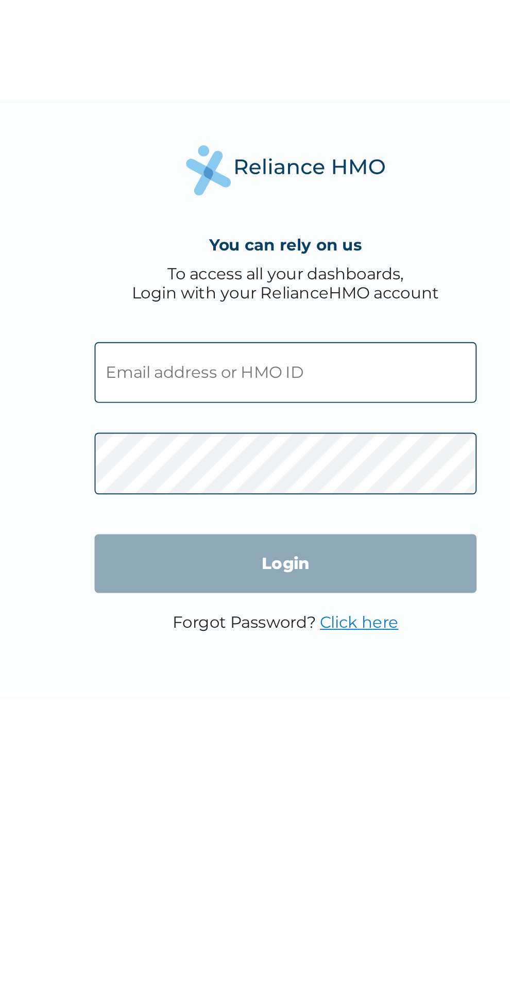
click at [320, 483] on input "text" at bounding box center [255, 479] width 198 height 31
click input "Login" at bounding box center [255, 579] width 198 height 30
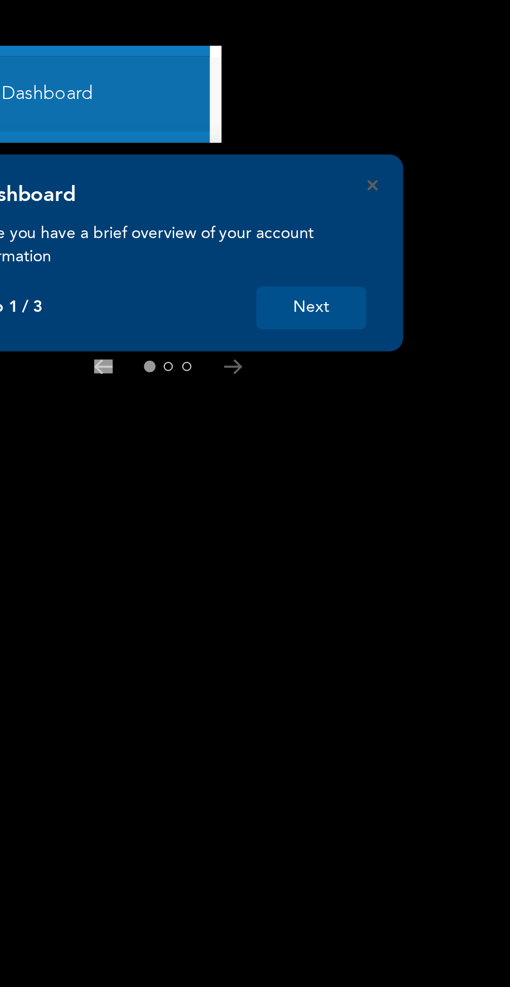
click at [176, 154] on button "Next" at bounding box center [173, 152] width 49 height 19
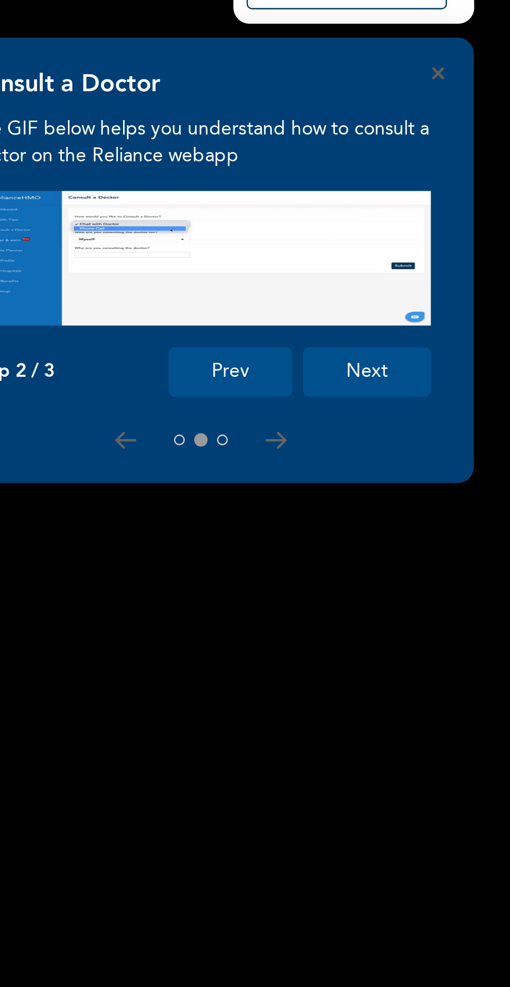
click at [460, 223] on button "Next" at bounding box center [453, 224] width 49 height 19
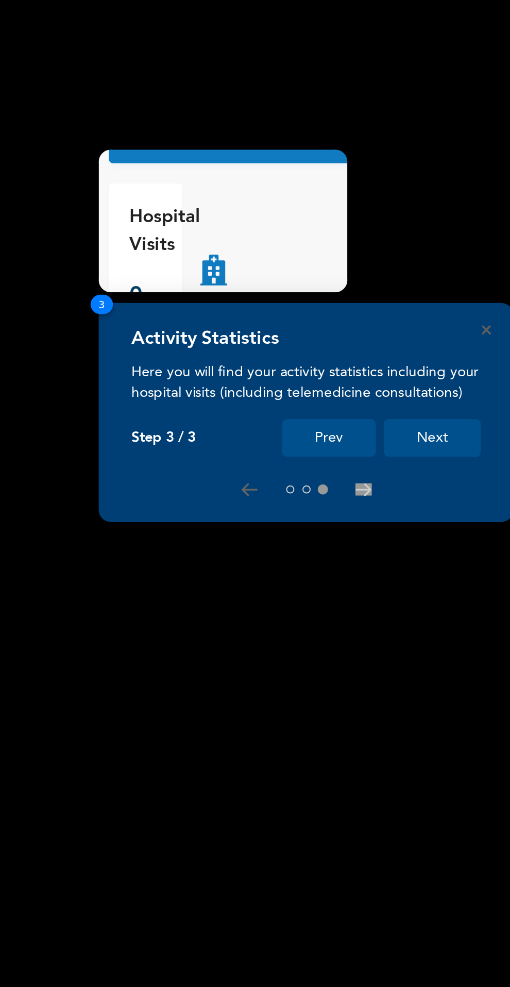
click at [313, 502] on button "Next" at bounding box center [302, 504] width 49 height 19
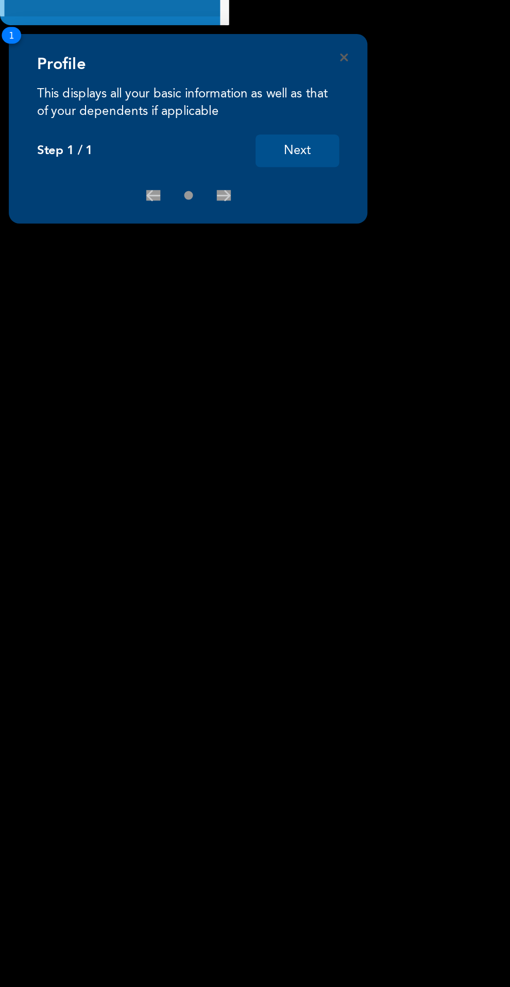
click at [182, 248] on button "Next" at bounding box center [173, 251] width 49 height 19
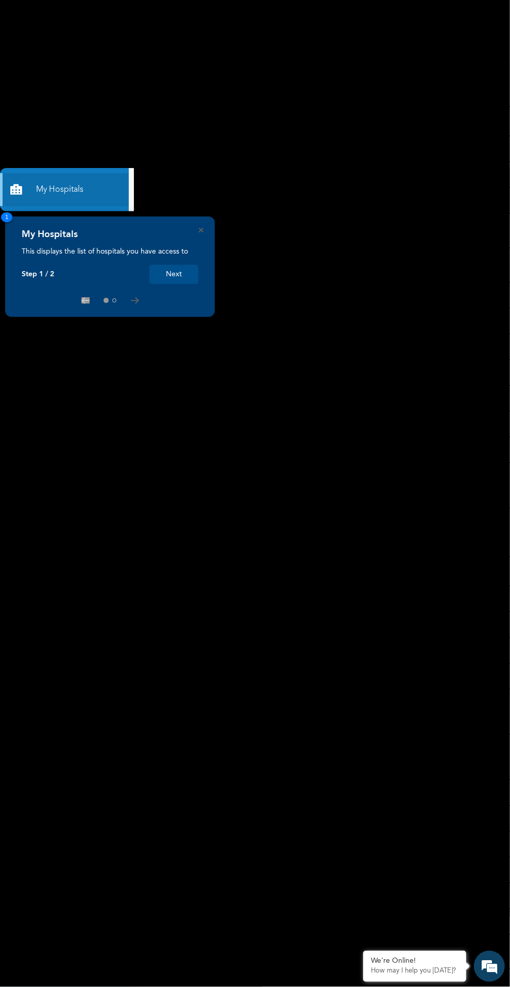
click at [183, 273] on button "Next" at bounding box center [173, 274] width 49 height 19
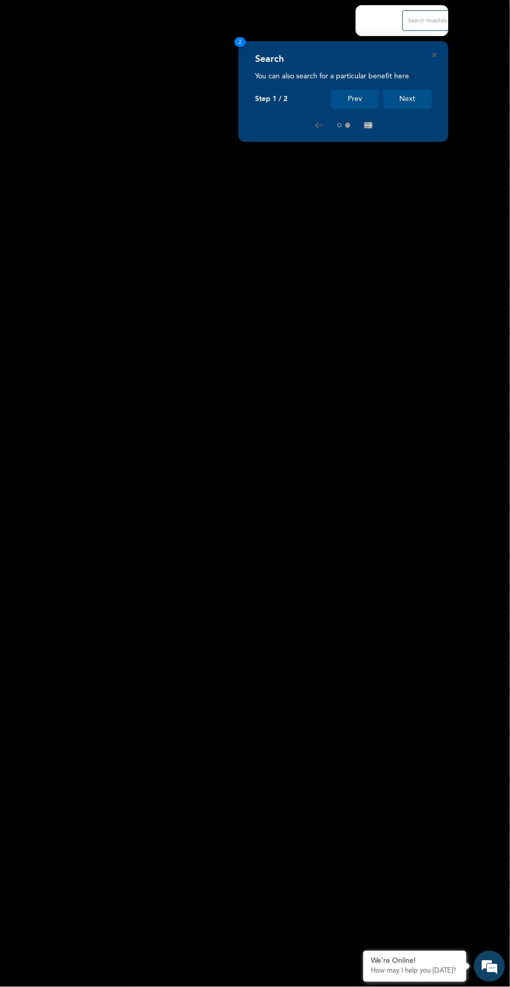
click at [403, 96] on button "Next" at bounding box center [407, 99] width 49 height 19
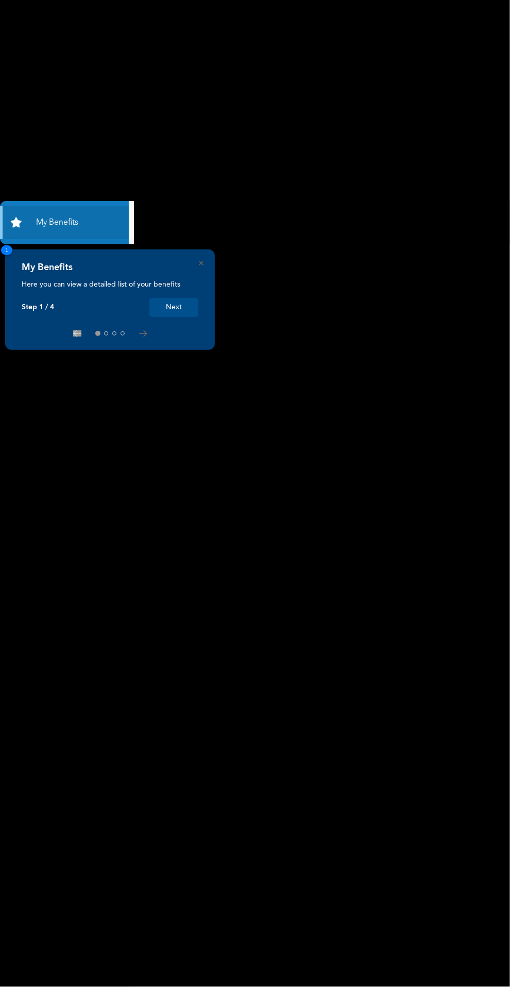
click at [172, 307] on button "Next" at bounding box center [173, 307] width 49 height 19
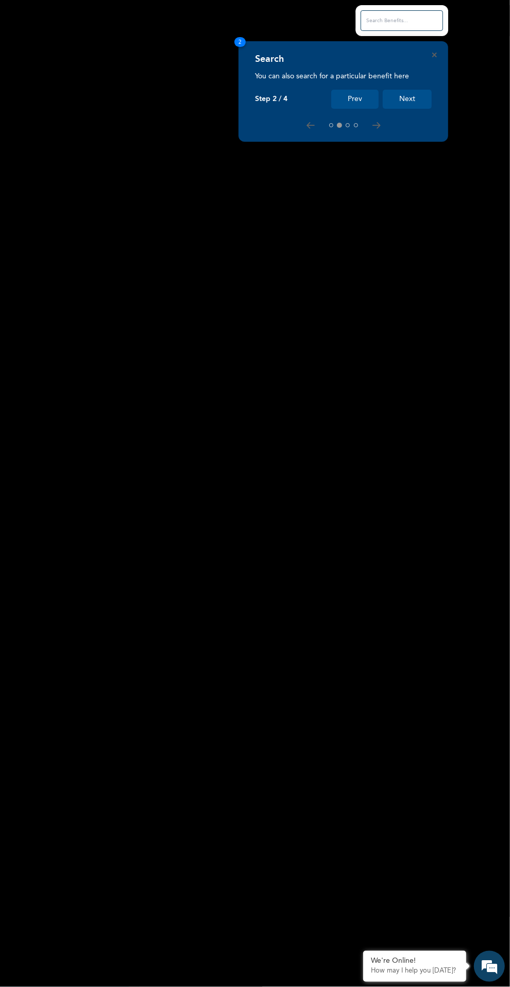
click at [414, 95] on button "Next" at bounding box center [407, 99] width 49 height 19
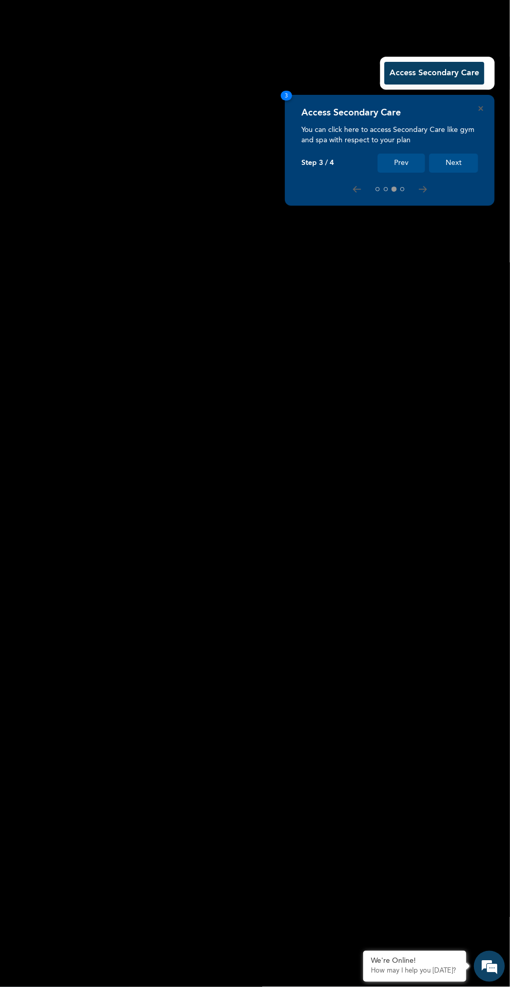
click at [457, 160] on button "Next" at bounding box center [453, 163] width 49 height 19
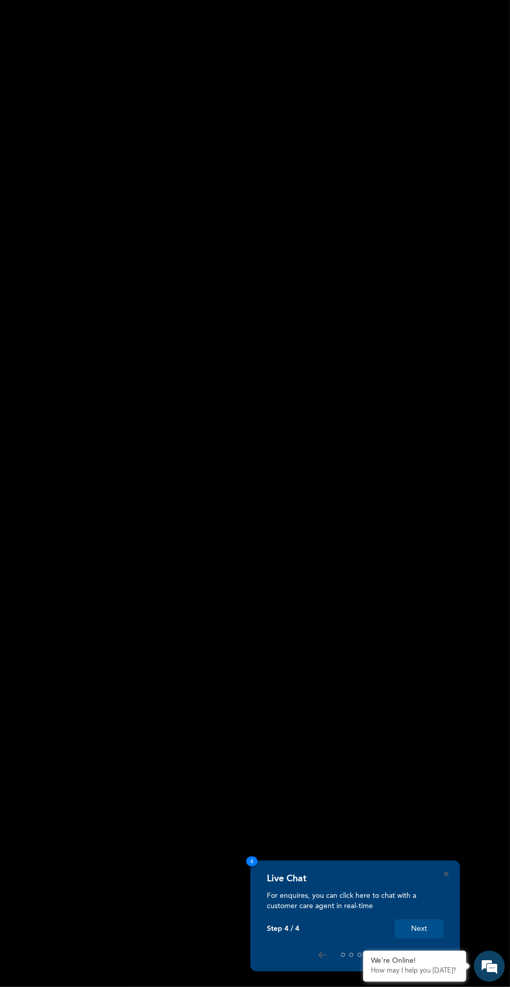
click at [422, 933] on button "Next" at bounding box center [419, 929] width 49 height 19
